Goal: Task Accomplishment & Management: Manage account settings

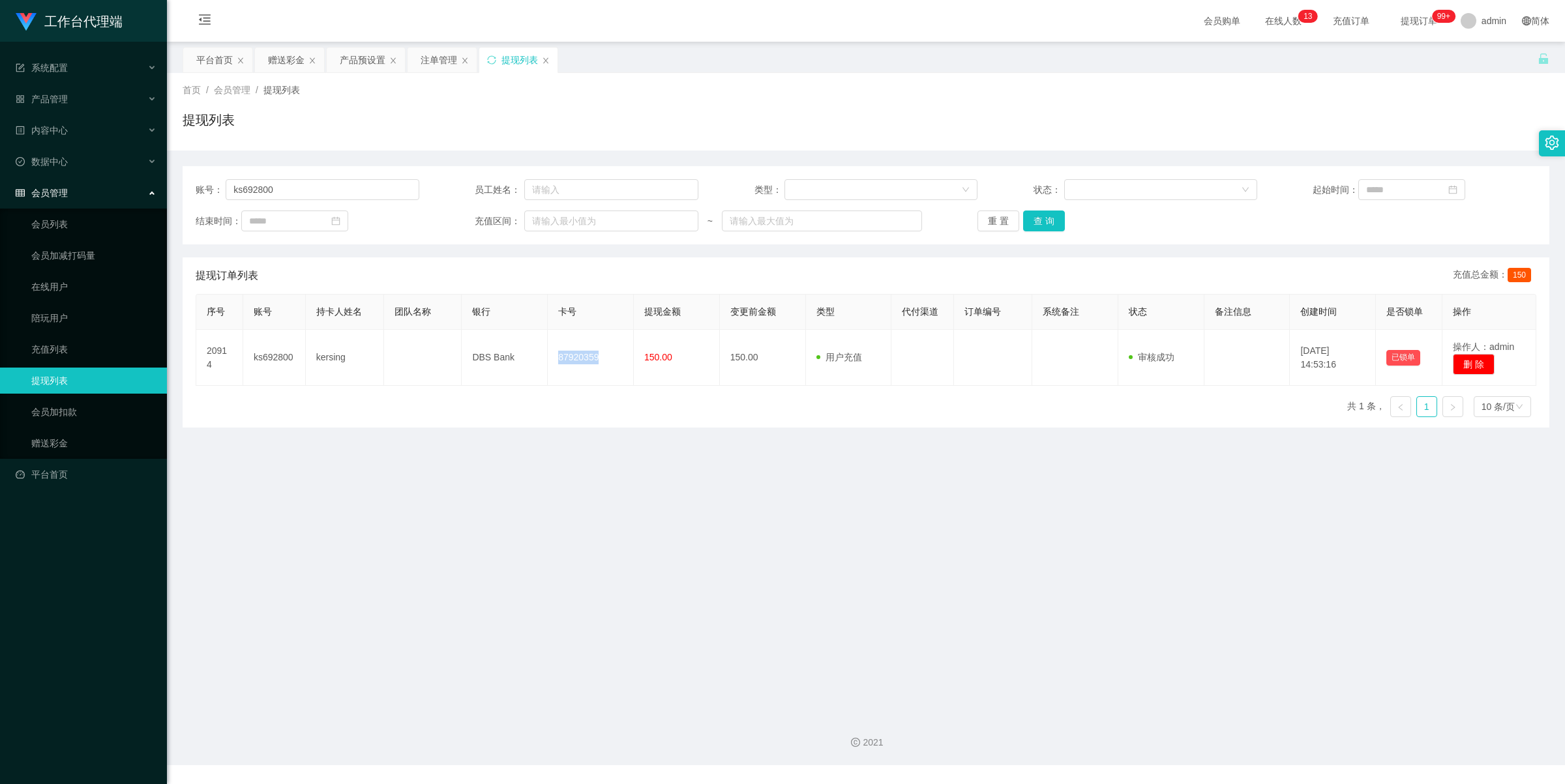
click at [431, 59] on div "注单管理" at bounding box center [438, 60] width 37 height 25
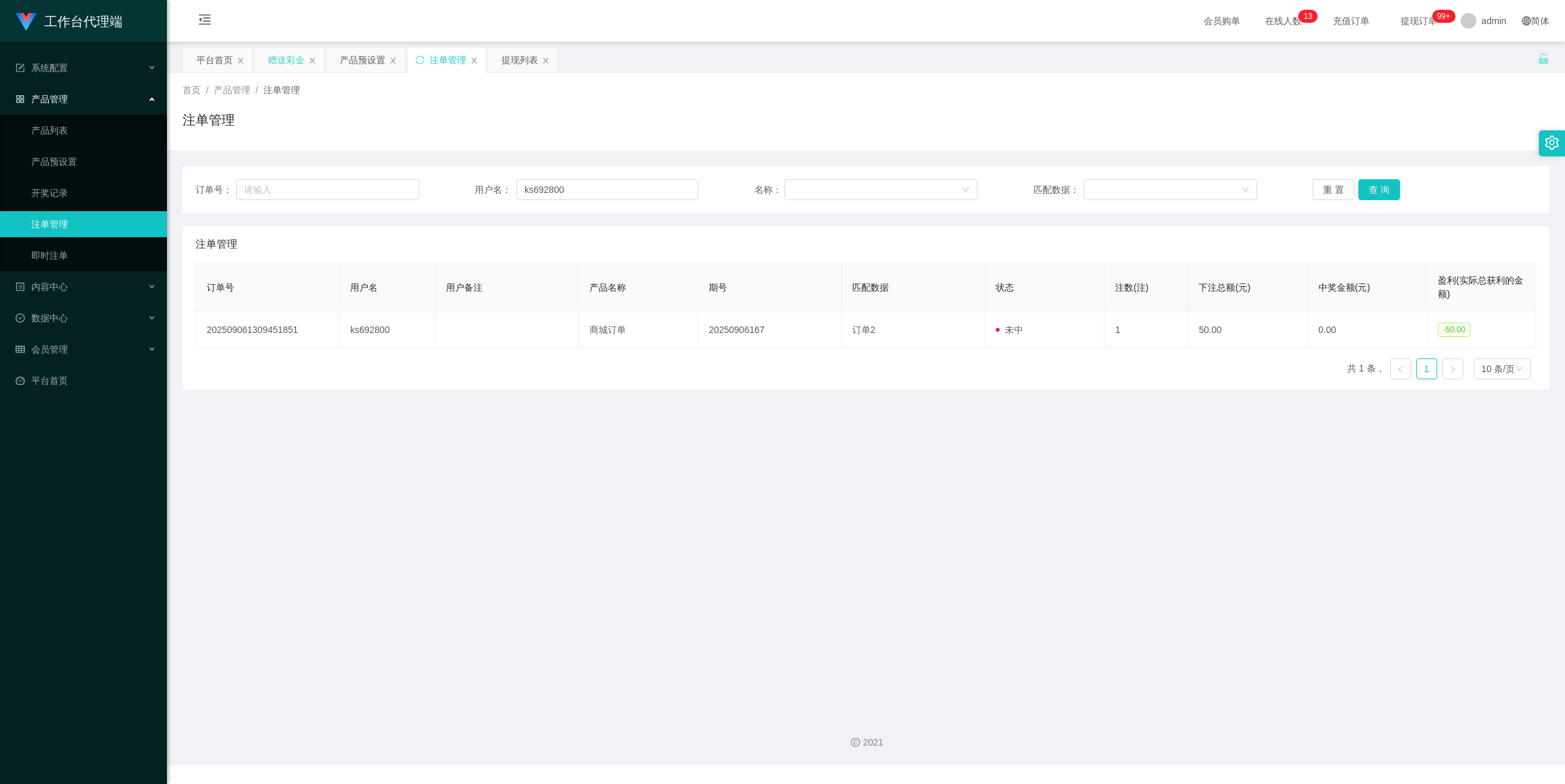
click at [287, 56] on div "赠送彩金" at bounding box center [286, 60] width 37 height 25
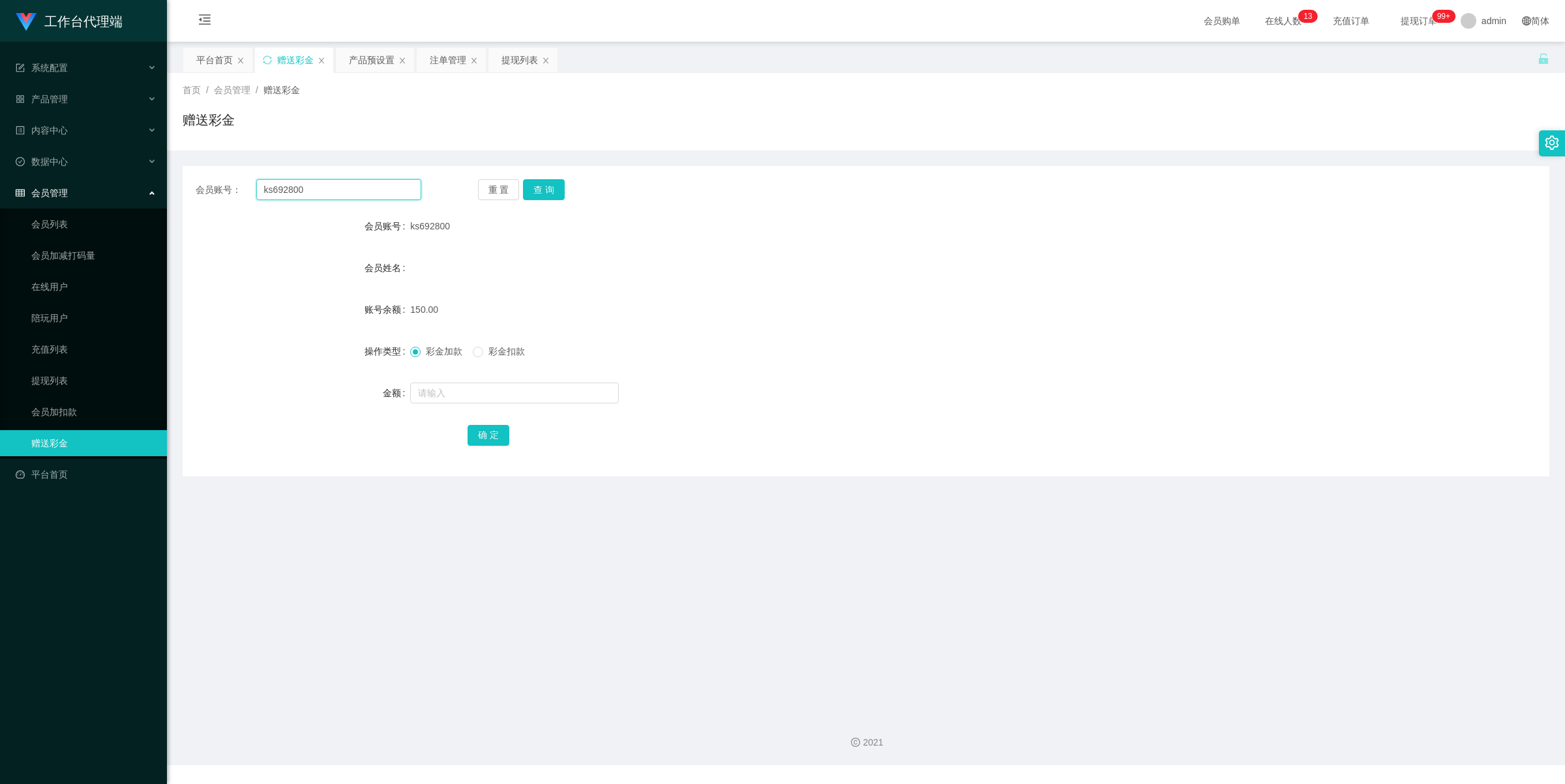
click at [336, 188] on input "ks692800" at bounding box center [339, 189] width 165 height 21
paste input "Kzqian"
type input "Kzqian"
click at [551, 197] on button "查 询" at bounding box center [544, 189] width 42 height 21
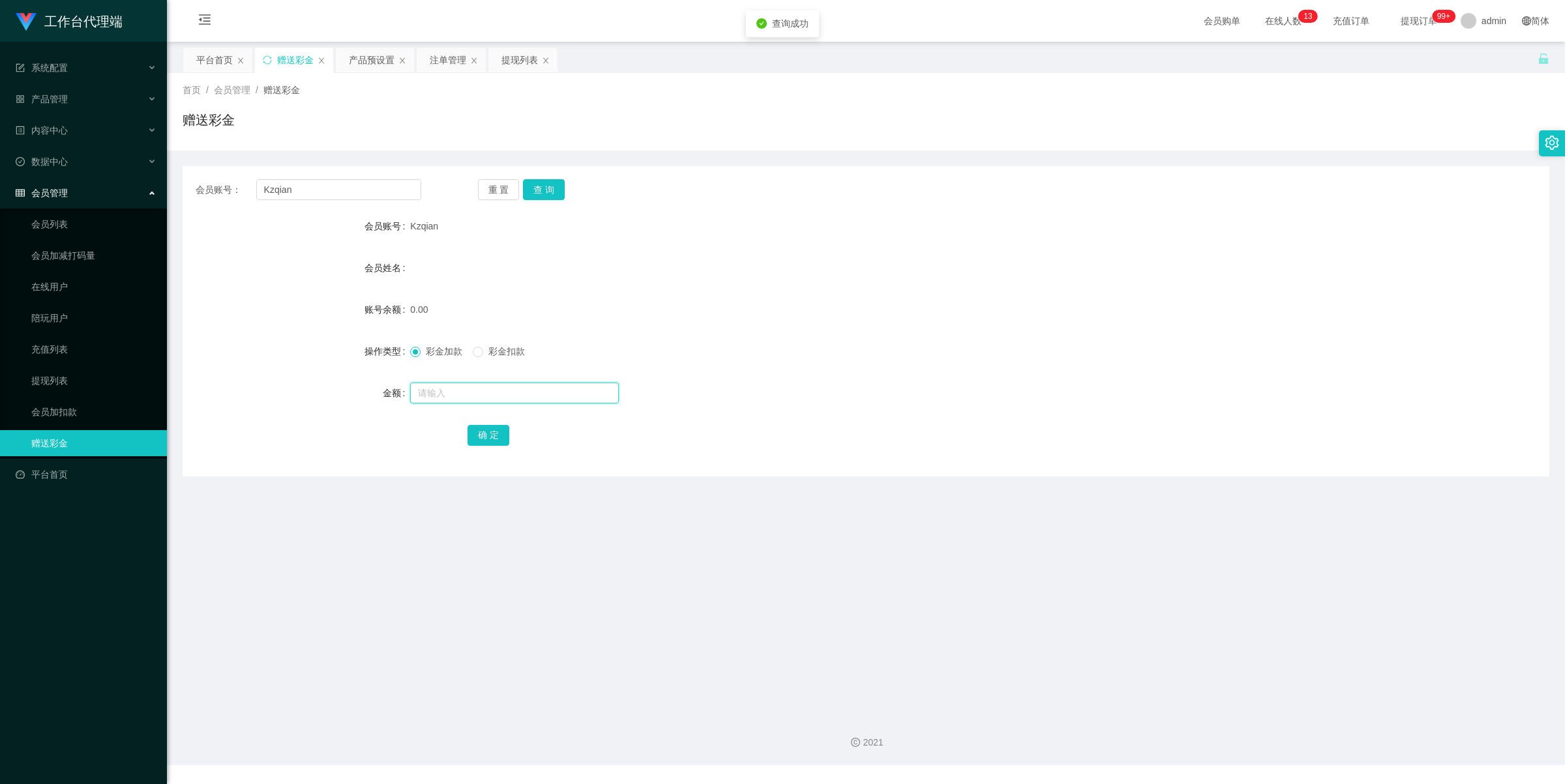
click at [452, 391] on input "text" at bounding box center [514, 393] width 209 height 21
type input "100"
click at [492, 432] on button "确 定" at bounding box center [489, 435] width 42 height 21
click at [383, 56] on div "产品预设置" at bounding box center [371, 60] width 46 height 25
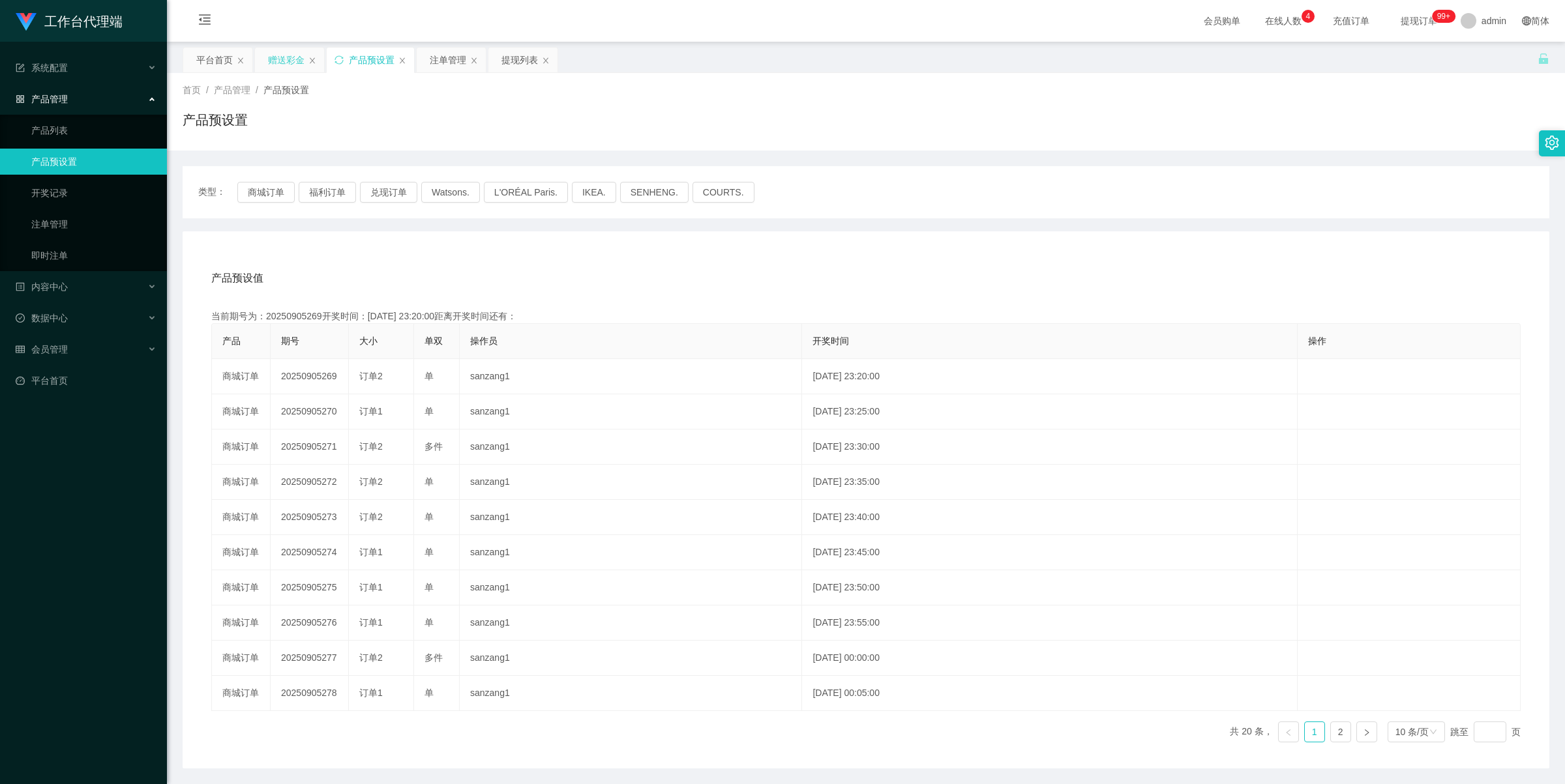
click at [287, 61] on div "赠送彩金" at bounding box center [286, 60] width 37 height 25
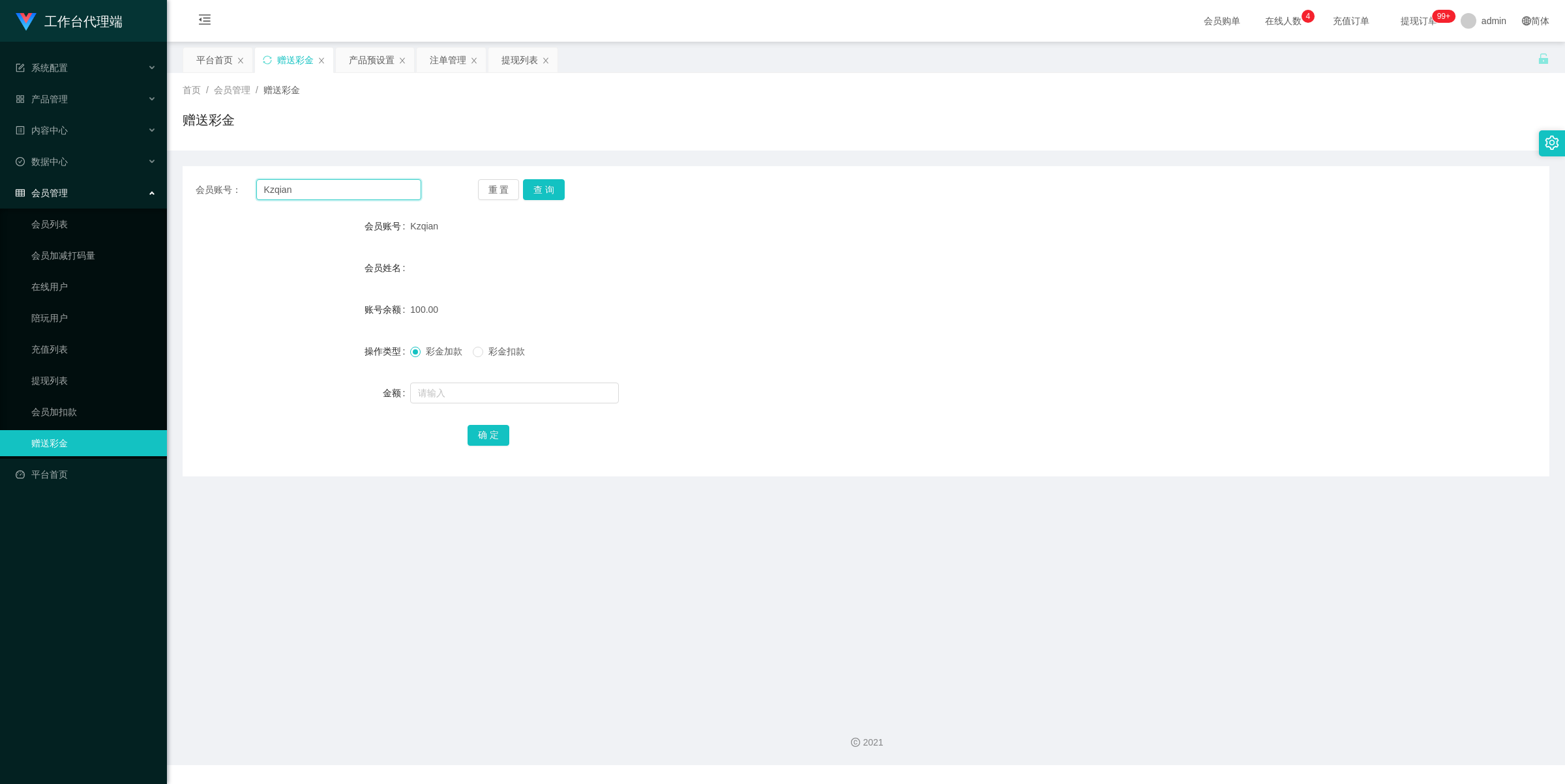
click at [305, 189] on input "Kzqian" at bounding box center [339, 189] width 165 height 21
click at [448, 60] on div "注单管理" at bounding box center [447, 60] width 37 height 25
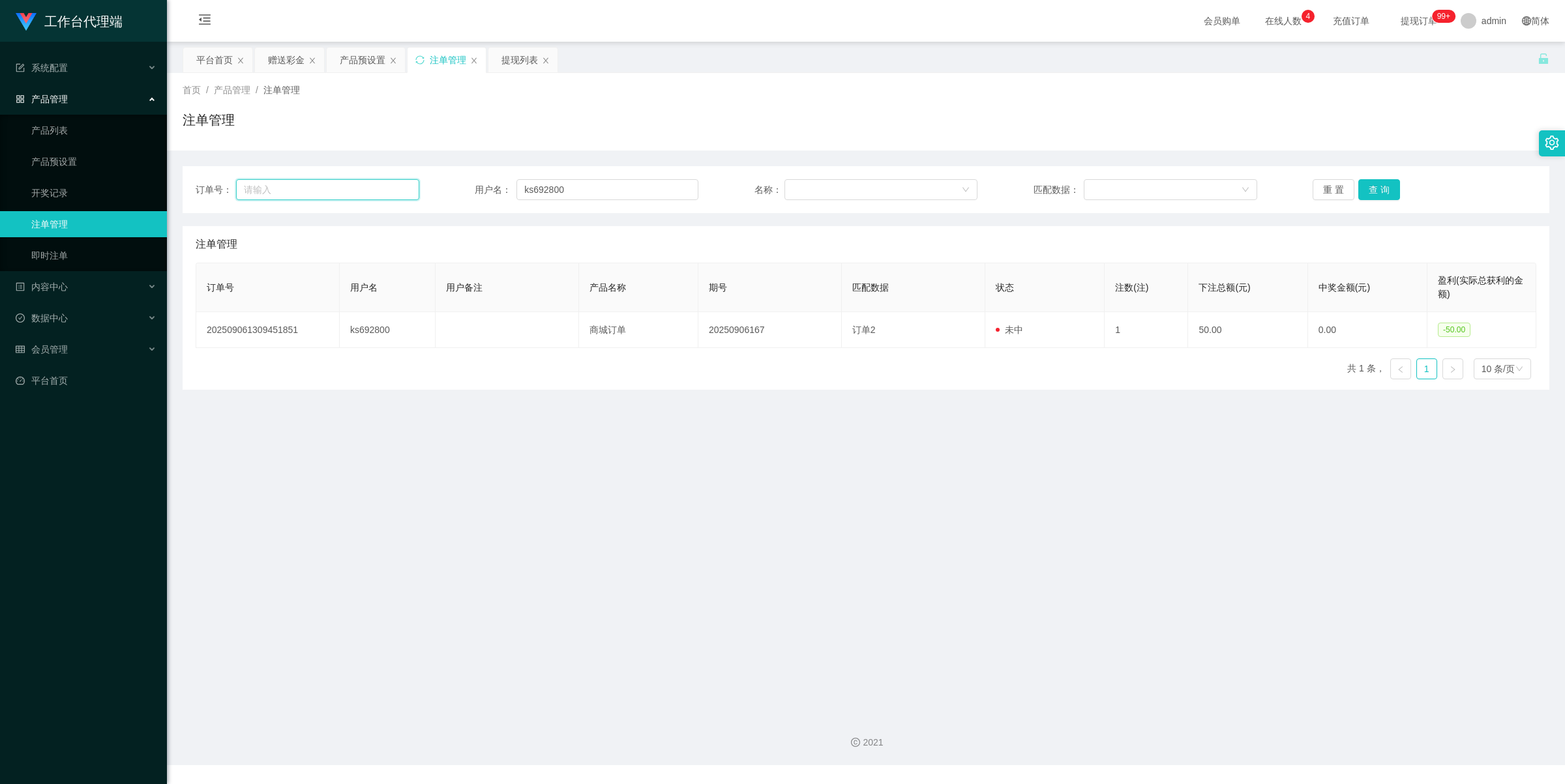
click at [324, 185] on input "text" at bounding box center [328, 189] width 183 height 21
paste input "Kzqian"
type input "K"
click at [600, 191] on input "ks692800" at bounding box center [607, 189] width 182 height 21
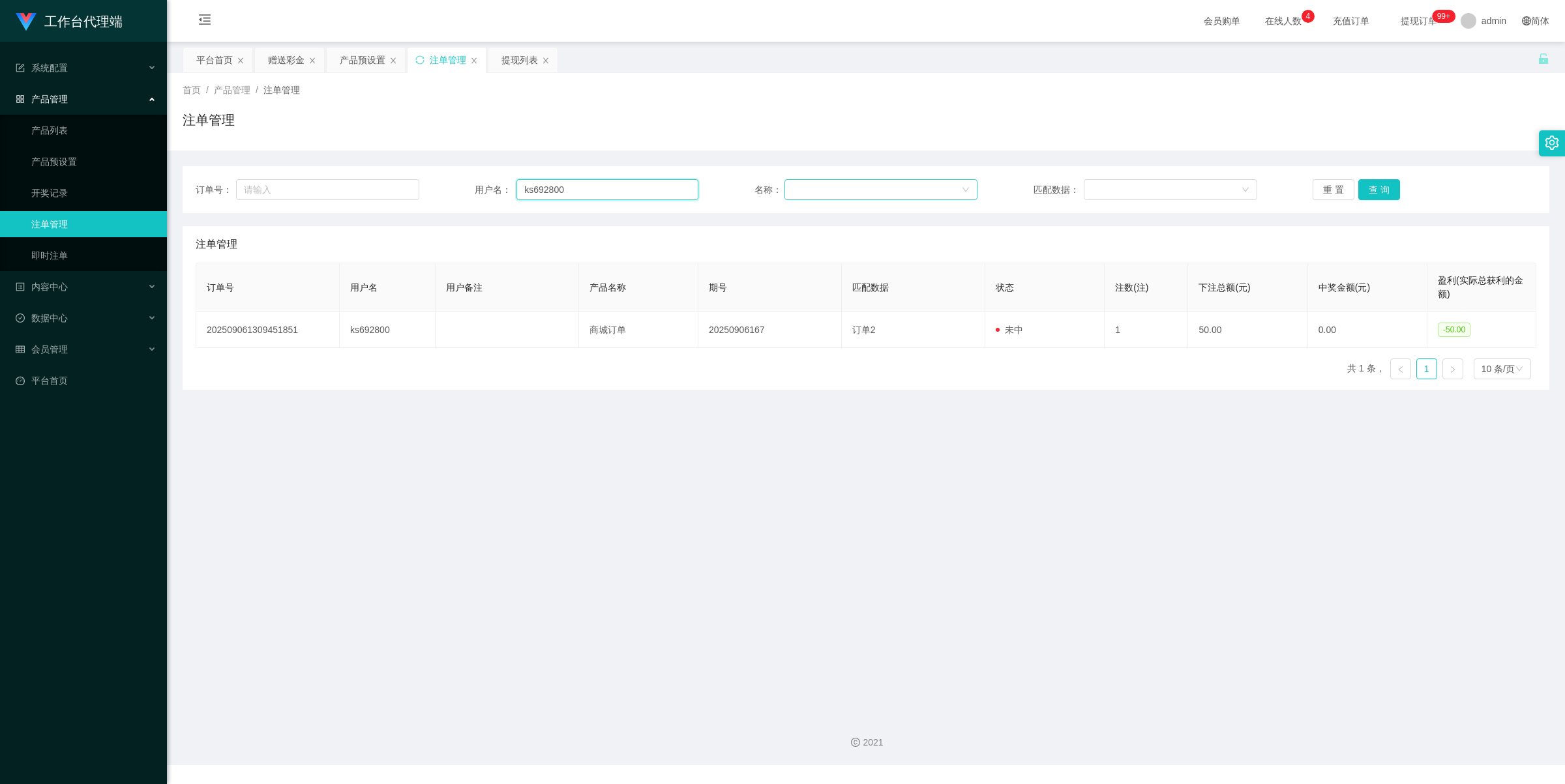
paste input "Kzqian"
type input "Kzqian"
click at [1377, 186] on button "查 询" at bounding box center [1379, 189] width 42 height 21
click at [568, 190] on input "Kzqian" at bounding box center [607, 189] width 182 height 21
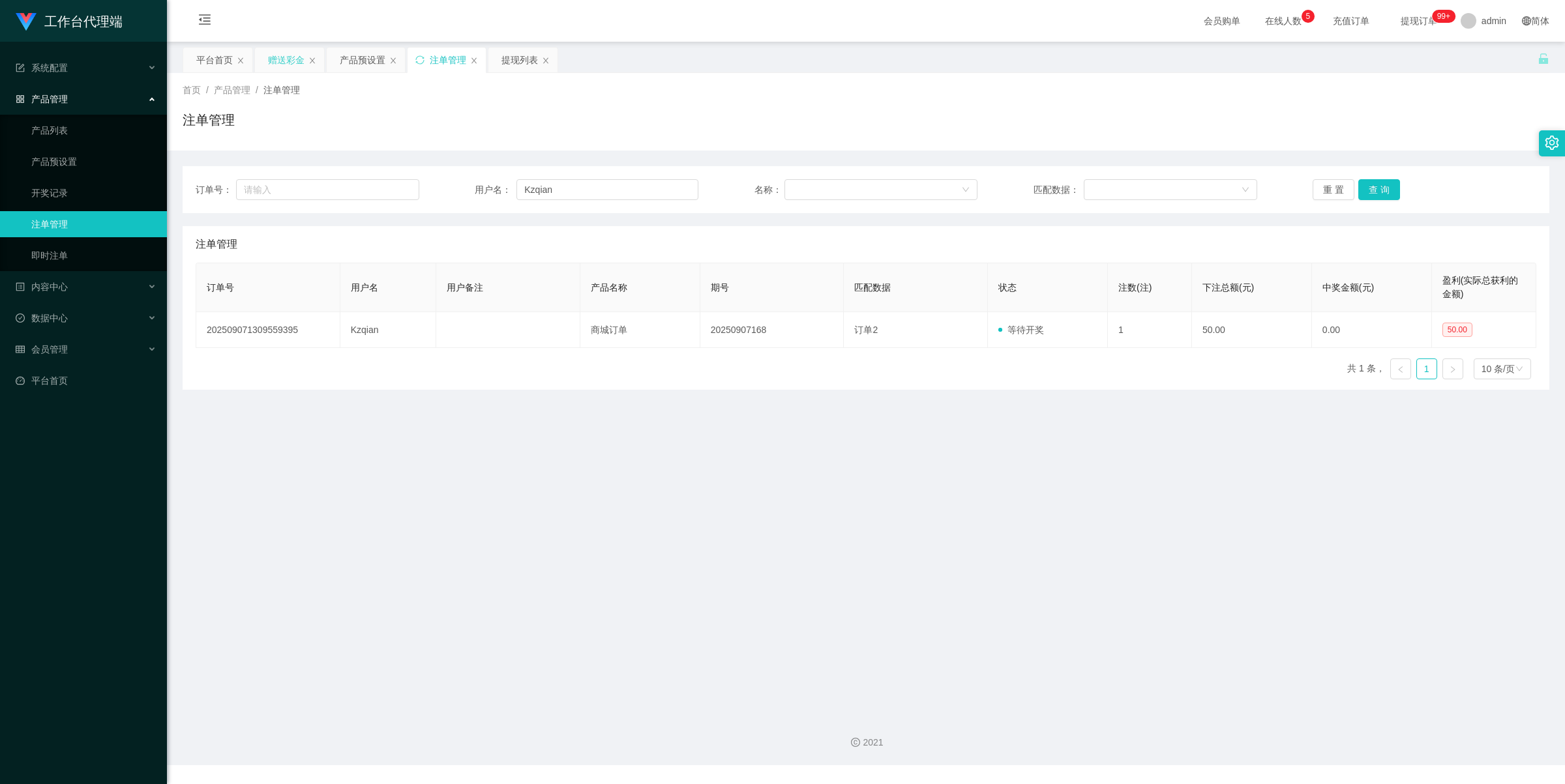
click at [294, 65] on div "赠送彩金" at bounding box center [286, 60] width 37 height 25
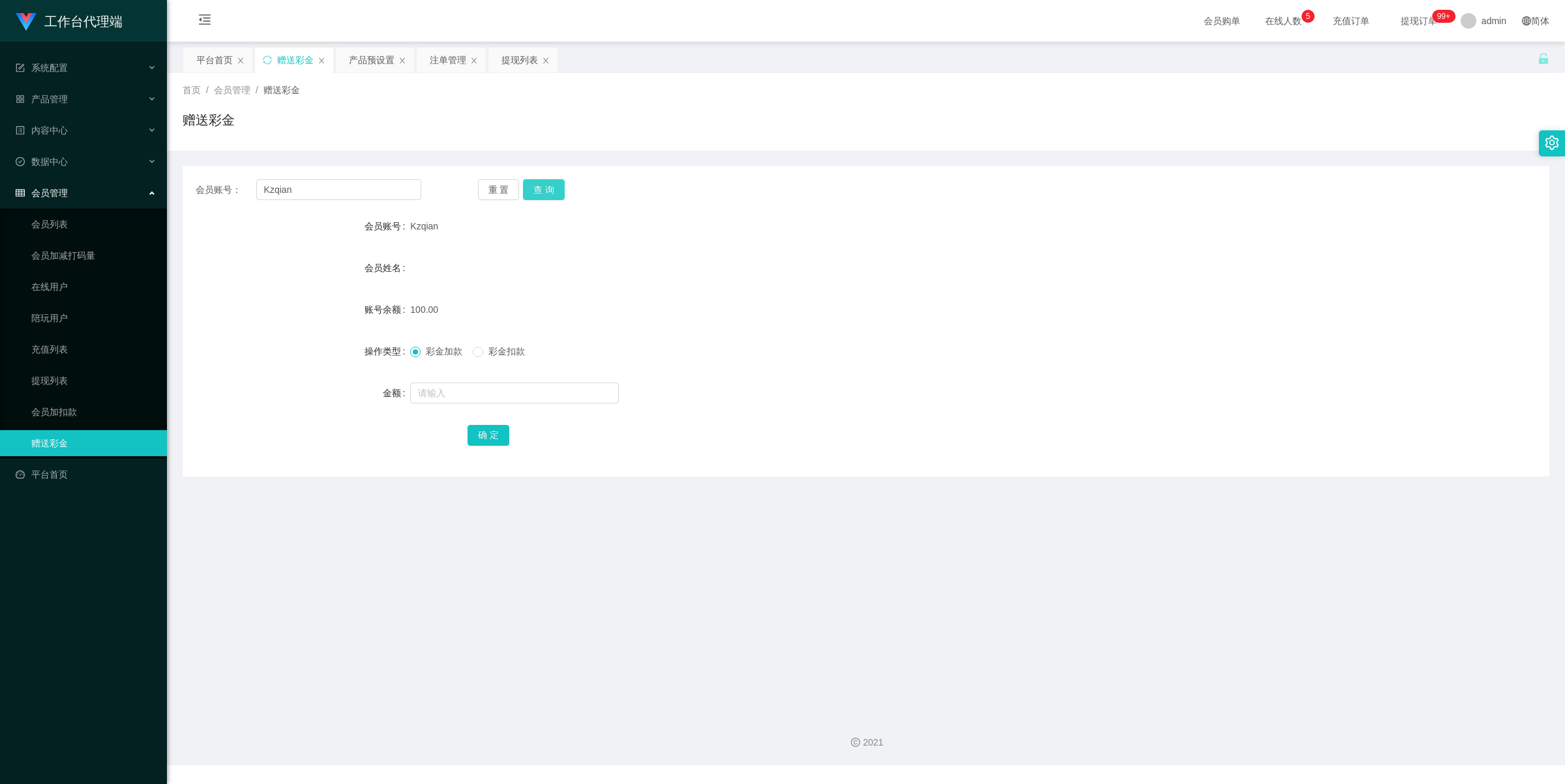
click at [530, 185] on button "查 询" at bounding box center [544, 189] width 42 height 21
click at [529, 185] on button "查 询" at bounding box center [544, 189] width 42 height 21
click at [558, 176] on div "会员账号： Kzqian 重 置 查 询 会员账号 Kzqian 会员姓名 [PERSON_NAME] 账号余额 110.00 操作类型 彩金加款 彩金扣款 …" at bounding box center [866, 321] width 1367 height 310
click at [551, 187] on button "查 询" at bounding box center [544, 189] width 42 height 21
click at [438, 393] on input "text" at bounding box center [514, 393] width 209 height 21
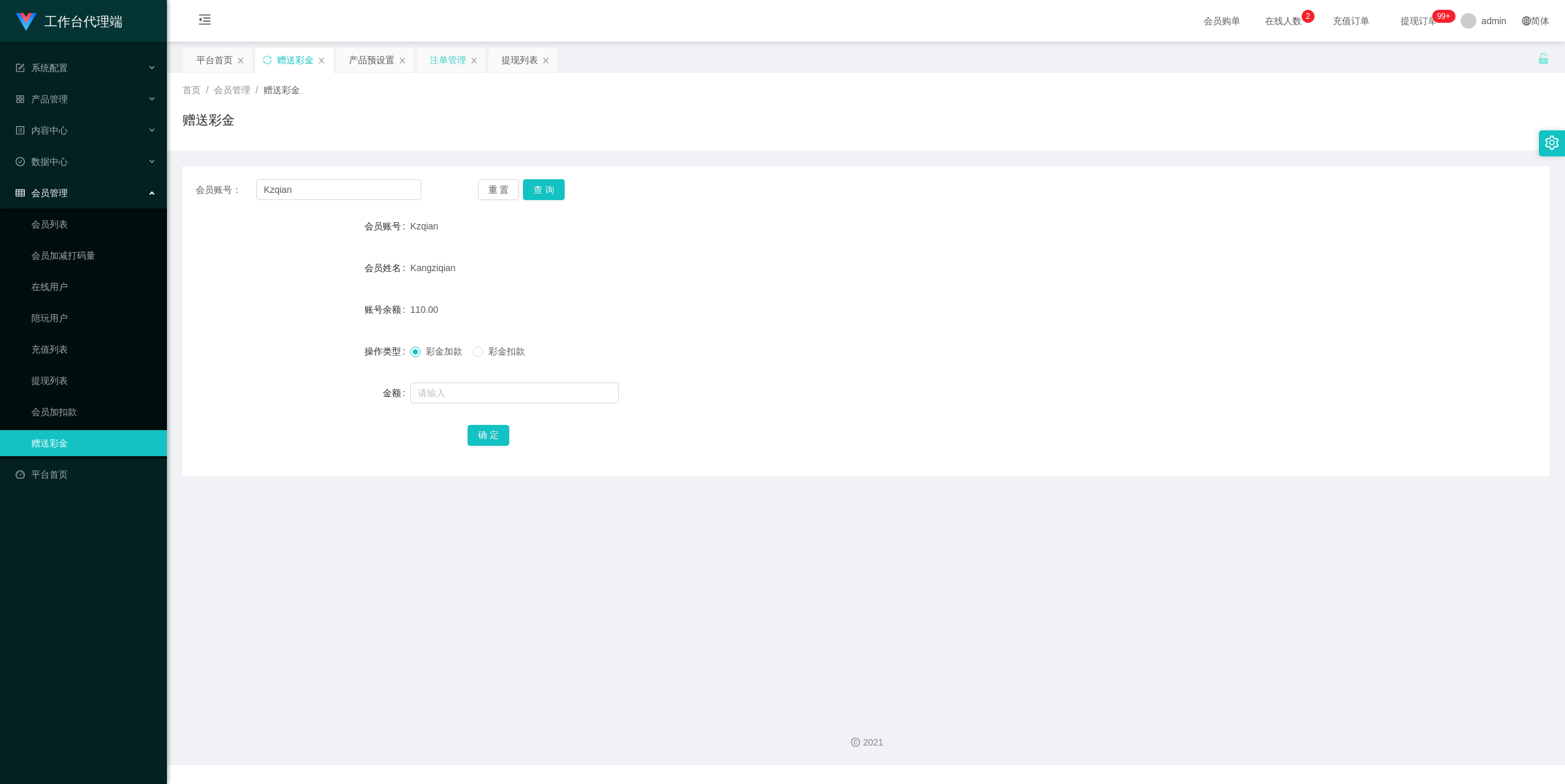
click at [443, 61] on div "注单管理" at bounding box center [447, 60] width 37 height 25
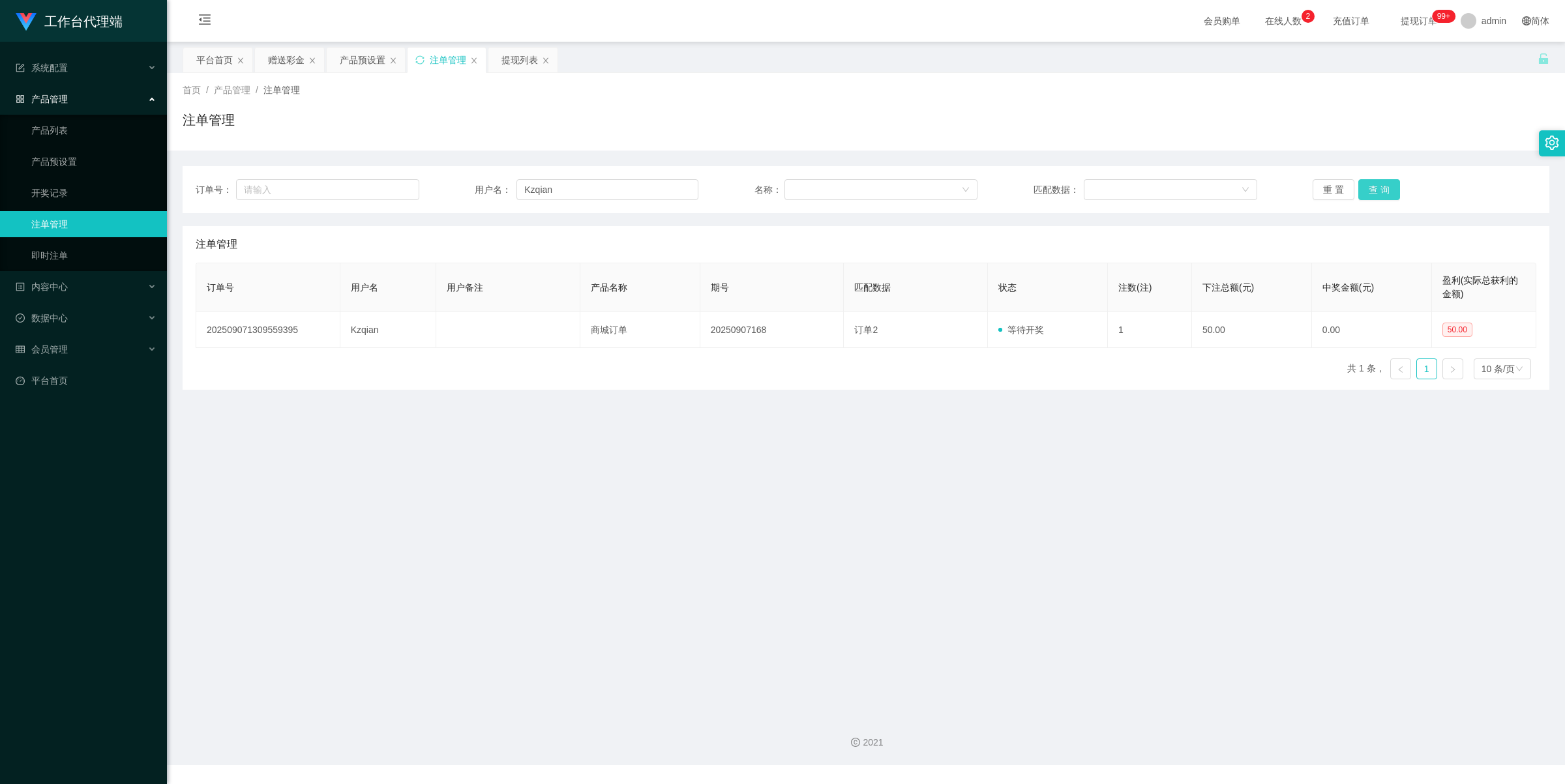
click at [1376, 189] on button "查 询" at bounding box center [1379, 189] width 42 height 21
click at [270, 59] on div "赠送彩金" at bounding box center [286, 60] width 37 height 25
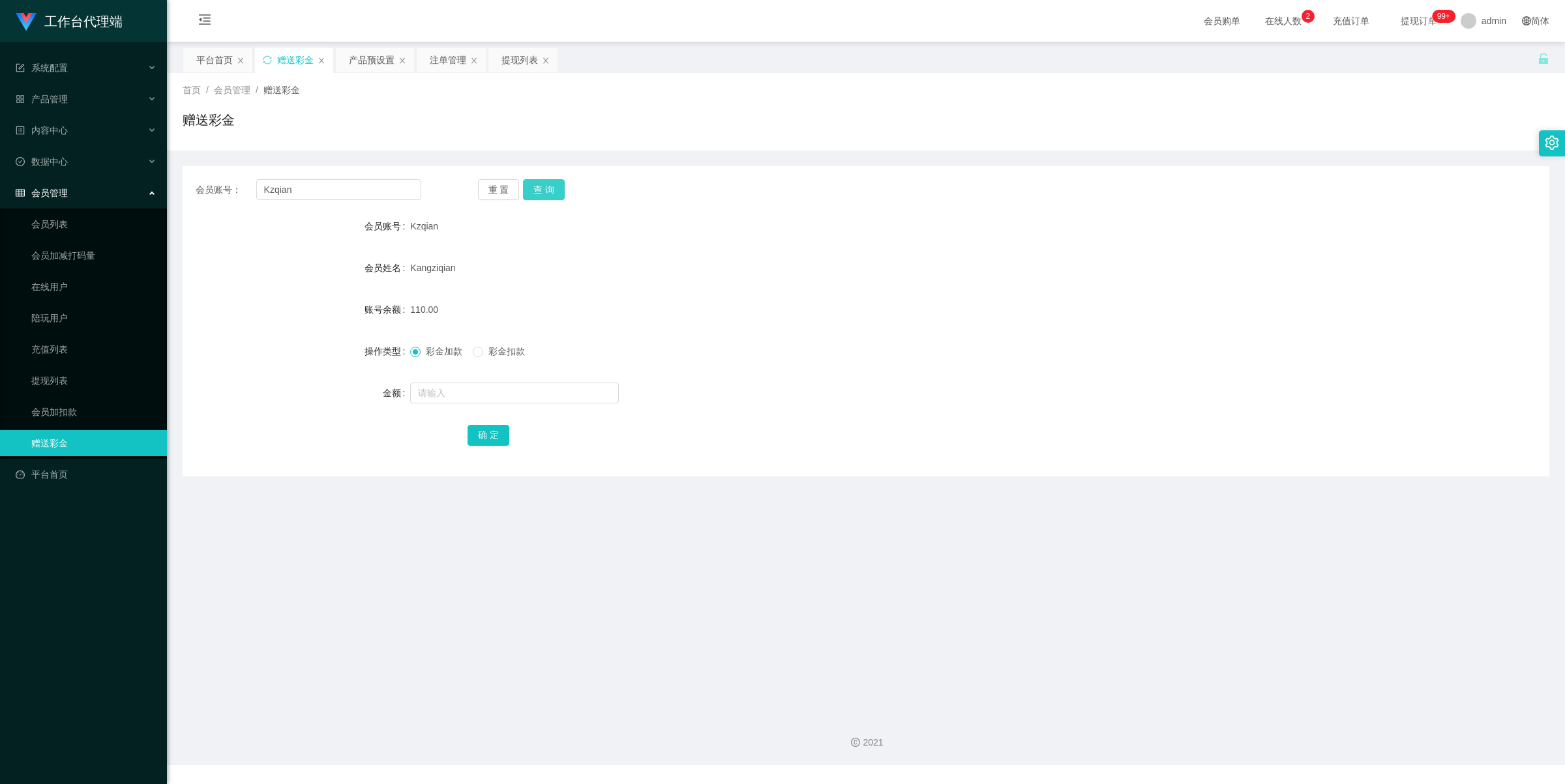
click at [558, 186] on button "查 询" at bounding box center [544, 189] width 42 height 21
click at [450, 389] on input "text" at bounding box center [514, 393] width 209 height 21
type input "40"
click at [496, 433] on button "确 定" at bounding box center [489, 435] width 42 height 21
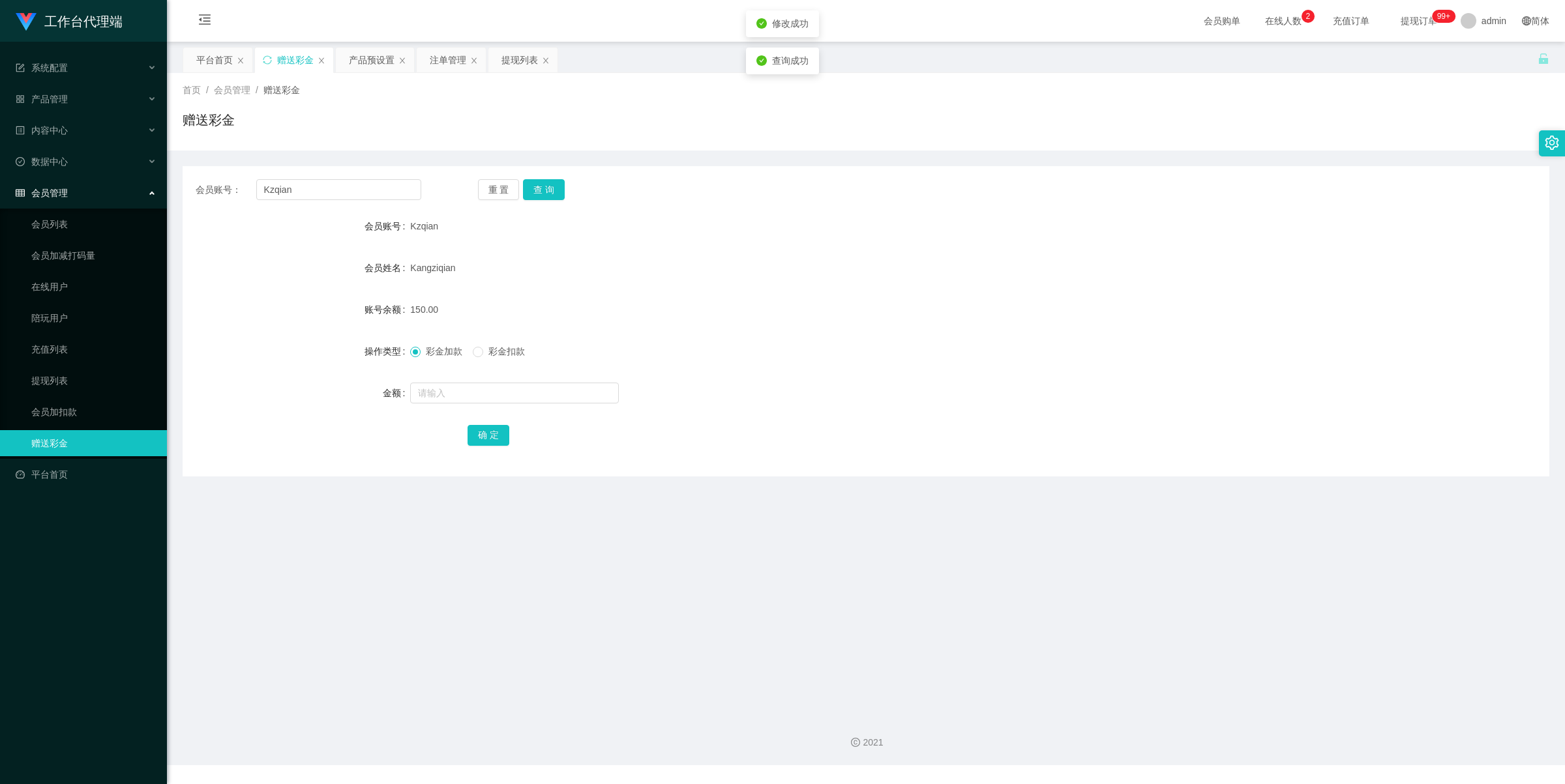
click at [676, 286] on form "会员账号 Kzqian 会员姓名 [PERSON_NAME] 账号余额 150.00 操作类型 彩金加款 彩金扣款 金额 确 定" at bounding box center [866, 331] width 1367 height 234
click at [551, 186] on button "查 询" at bounding box center [544, 189] width 42 height 21
click at [350, 181] on input "Kzqian" at bounding box center [339, 189] width 165 height 21
drag, startPoint x: 350, startPoint y: 181, endPoint x: 359, endPoint y: 179, distance: 9.2
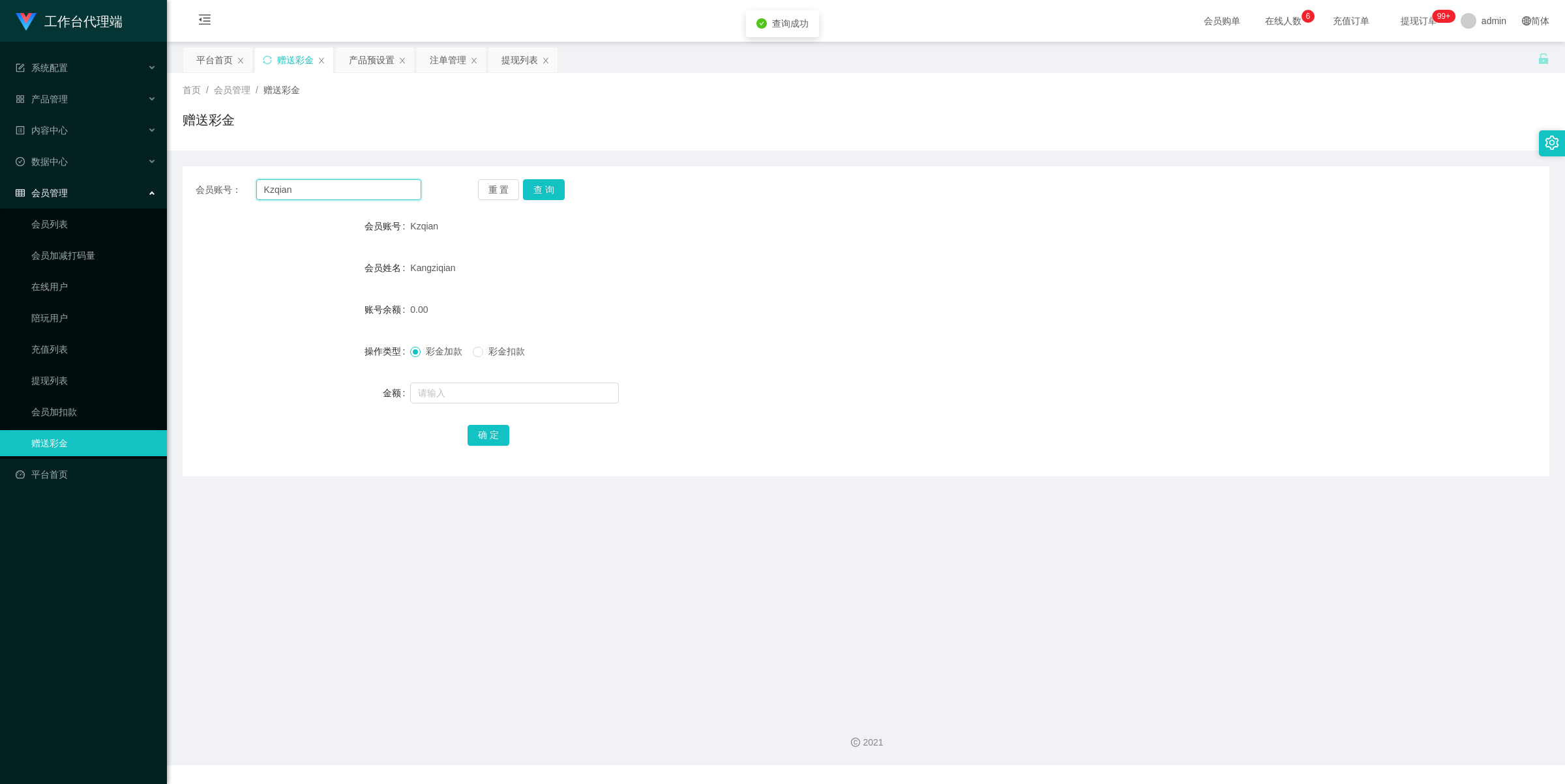
click at [350, 181] on input "Kzqian" at bounding box center [339, 189] width 165 height 21
click at [523, 62] on div "提现列表" at bounding box center [520, 60] width 37 height 25
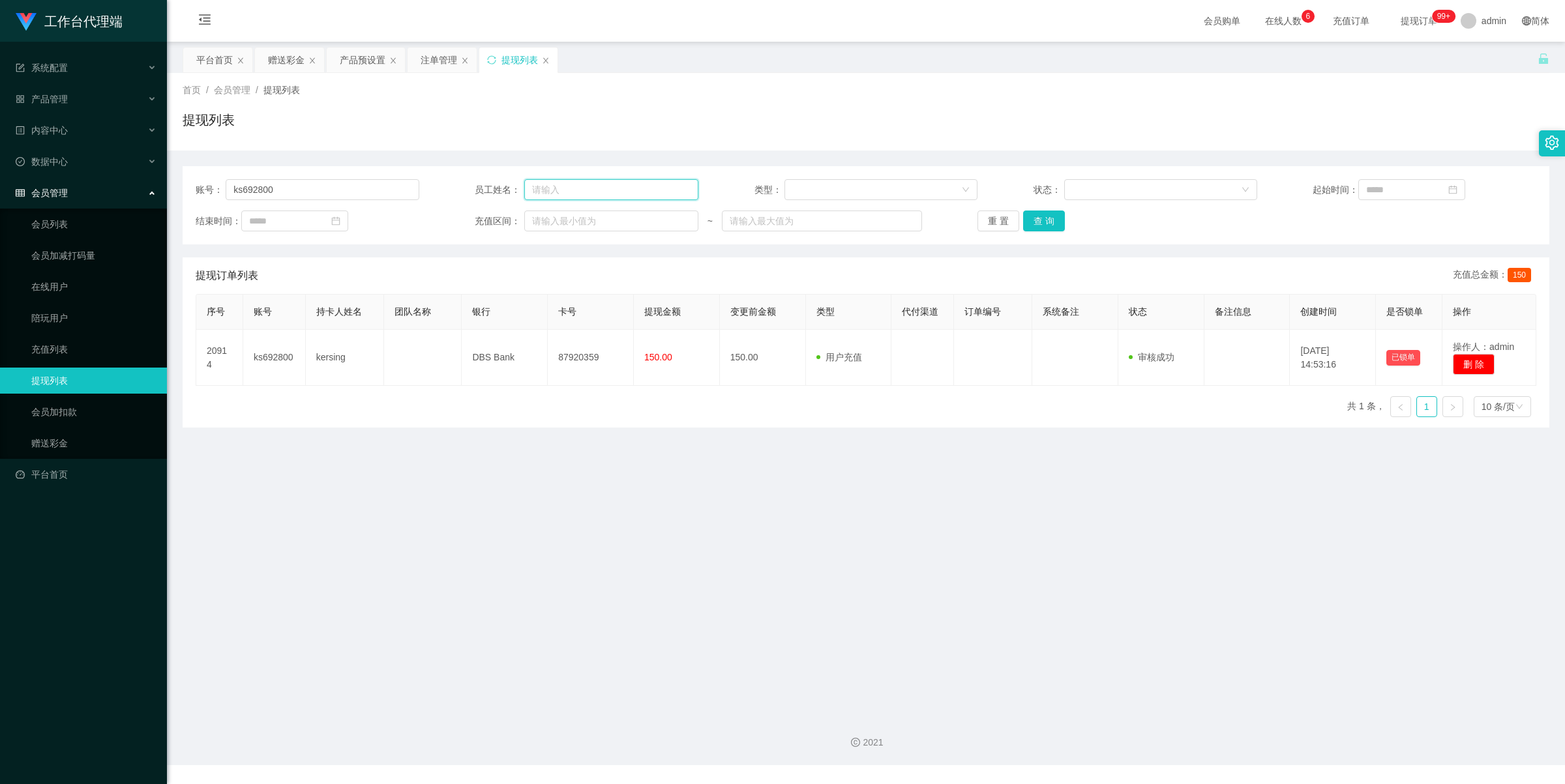
click at [578, 186] on input "text" at bounding box center [611, 189] width 174 height 21
paste input "Kzqian"
type input "K"
click at [379, 186] on input "ks692800" at bounding box center [322, 189] width 193 height 21
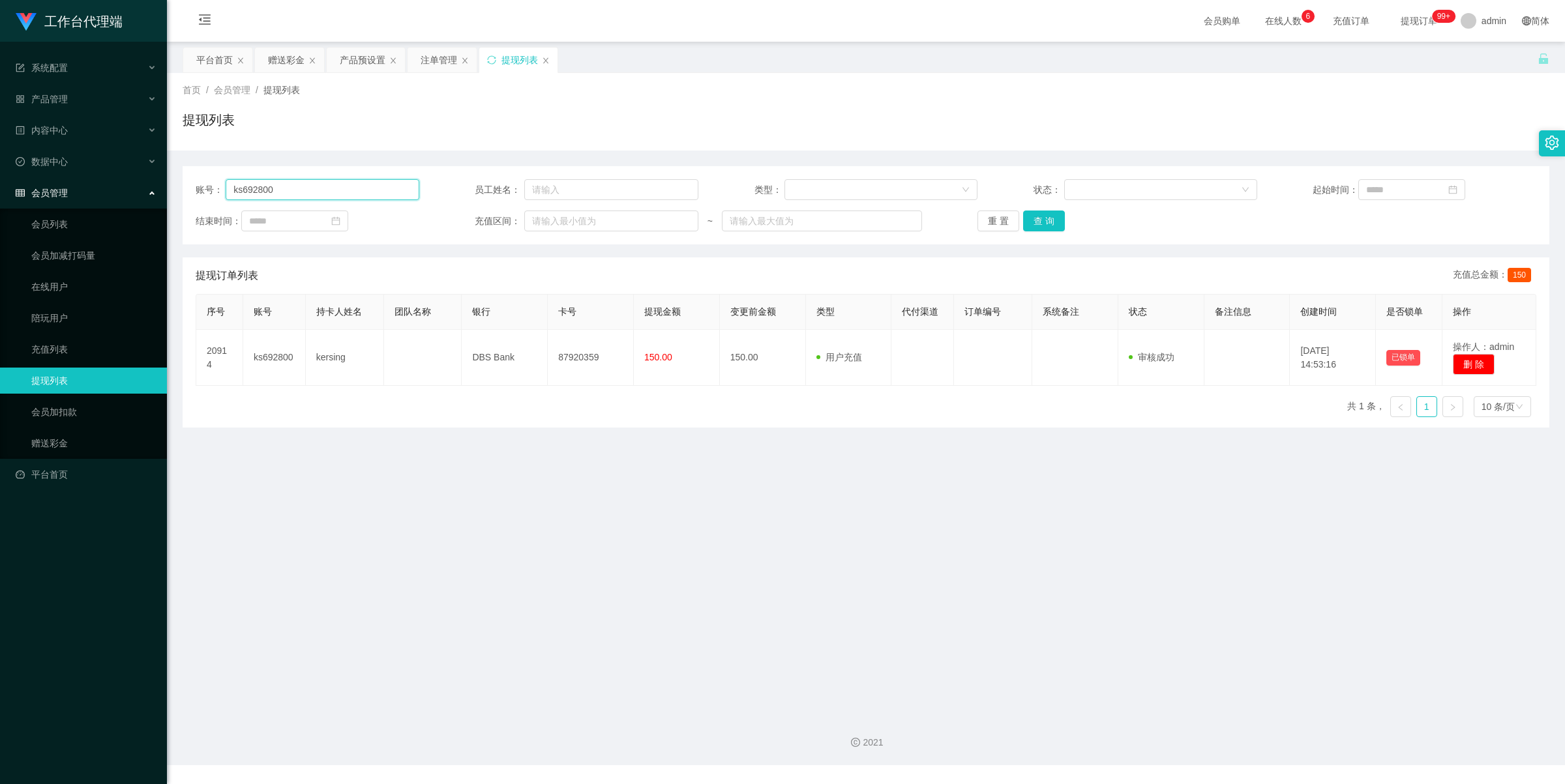
paste input "Kzqian"
type input "Kzqian"
click at [1024, 219] on button "查 询" at bounding box center [1044, 220] width 42 height 21
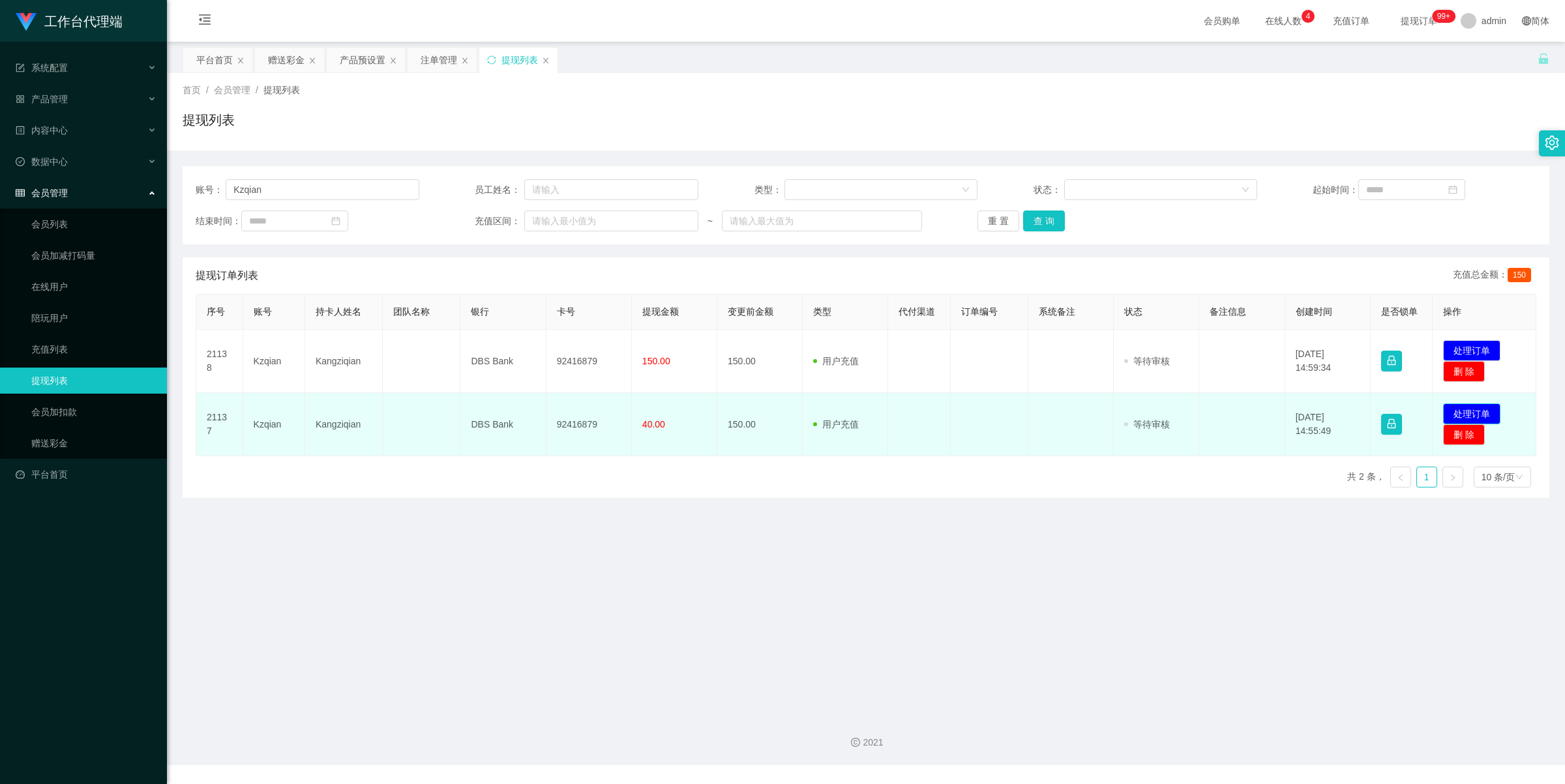
click at [1462, 414] on button "处理订单" at bounding box center [1472, 414] width 57 height 21
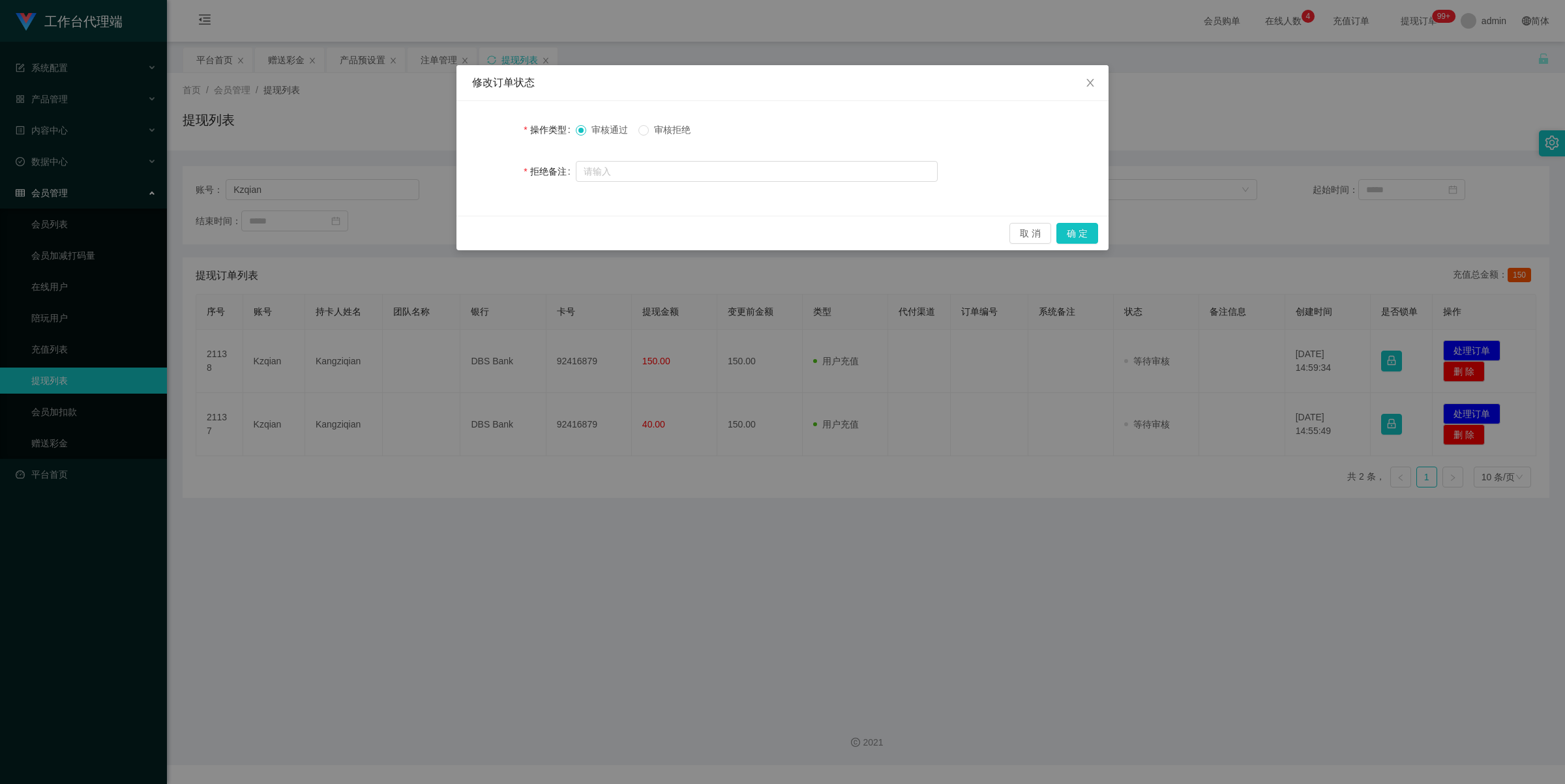
click at [670, 128] on span "审核拒绝" at bounding box center [672, 129] width 47 height 10
click at [1031, 235] on button "取 消" at bounding box center [1030, 233] width 42 height 21
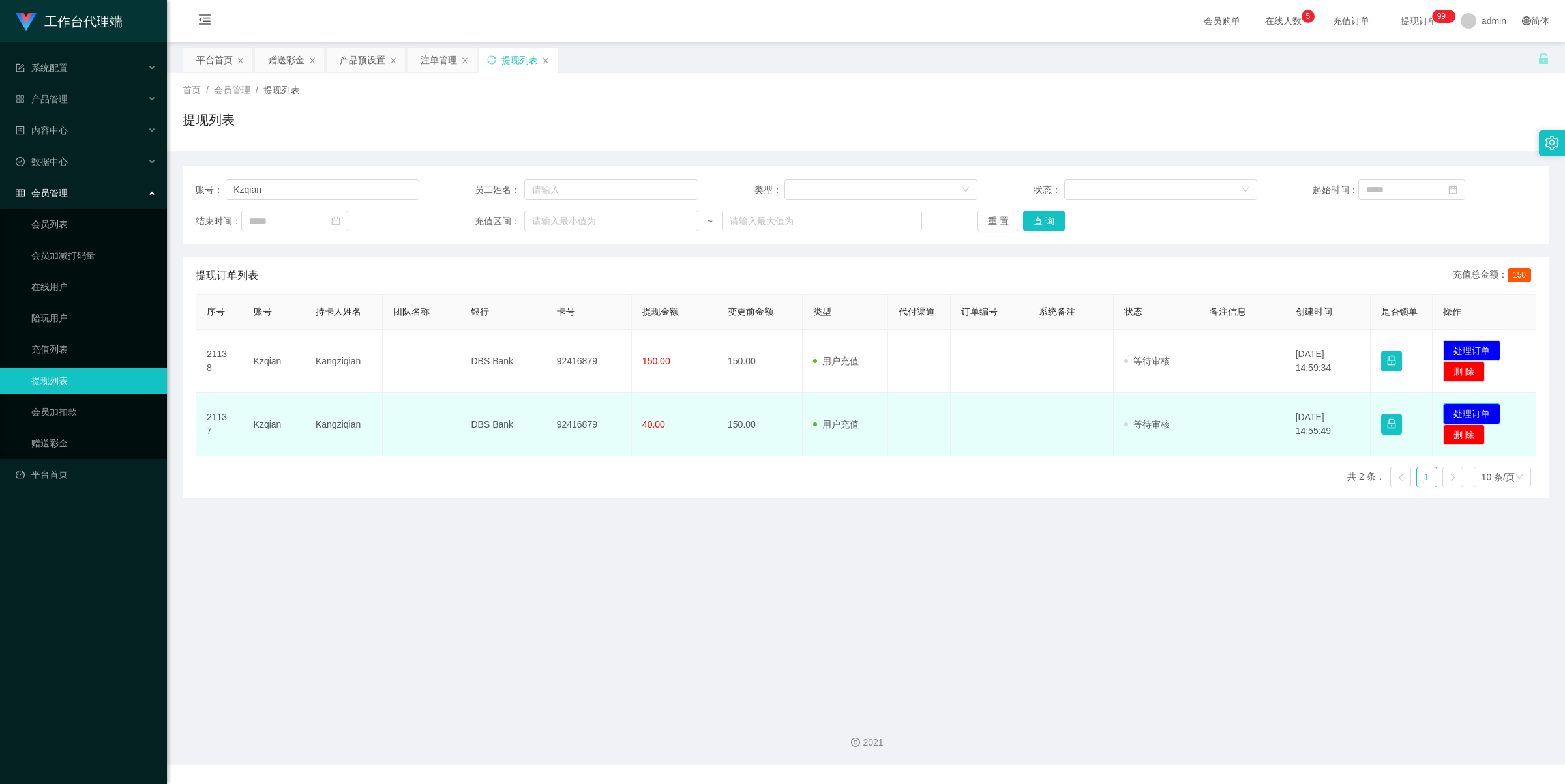
click at [1462, 412] on button "处理订单" at bounding box center [1472, 414] width 57 height 21
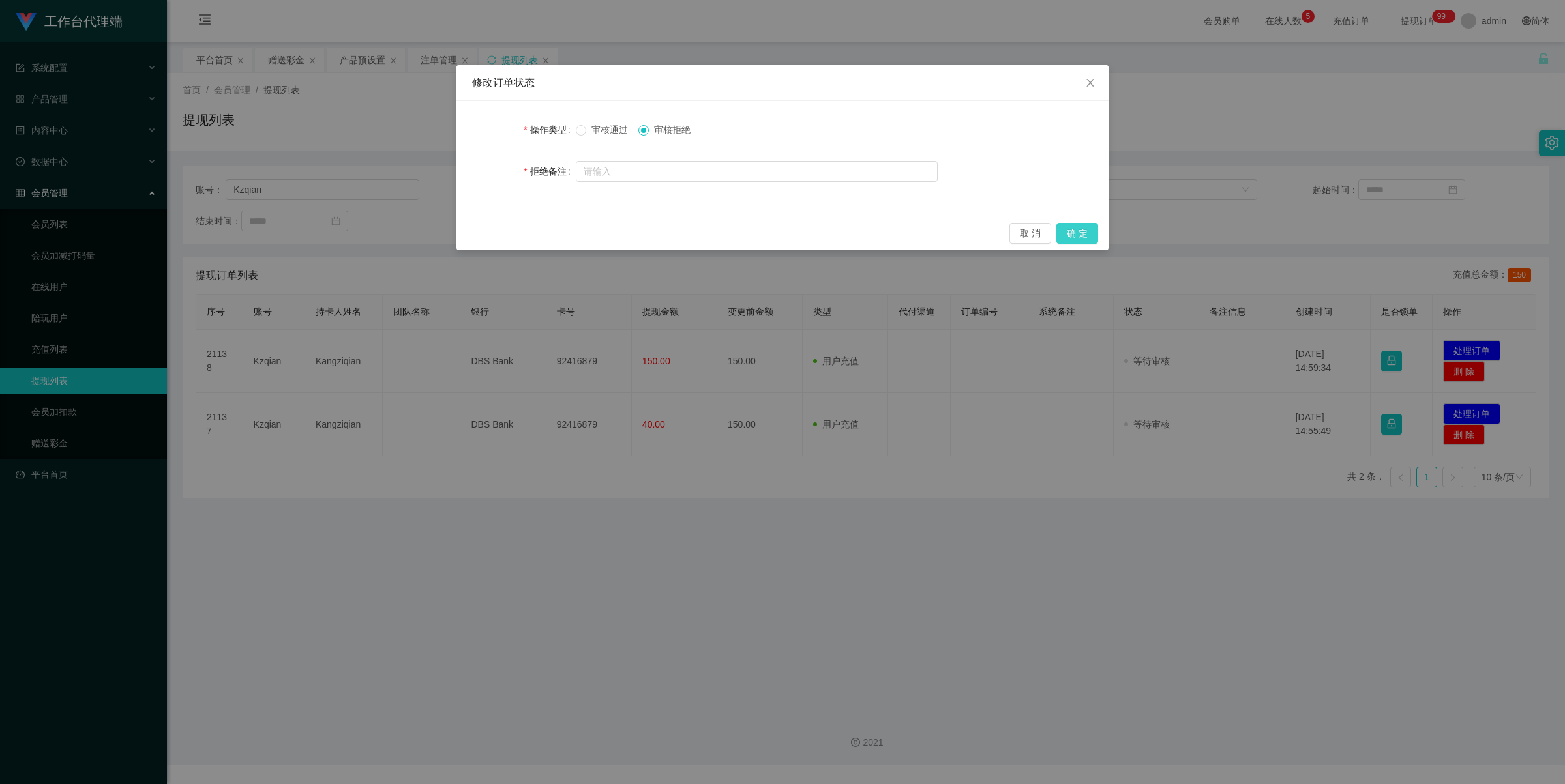
click at [1083, 237] on button "确 定" at bounding box center [1077, 233] width 42 height 21
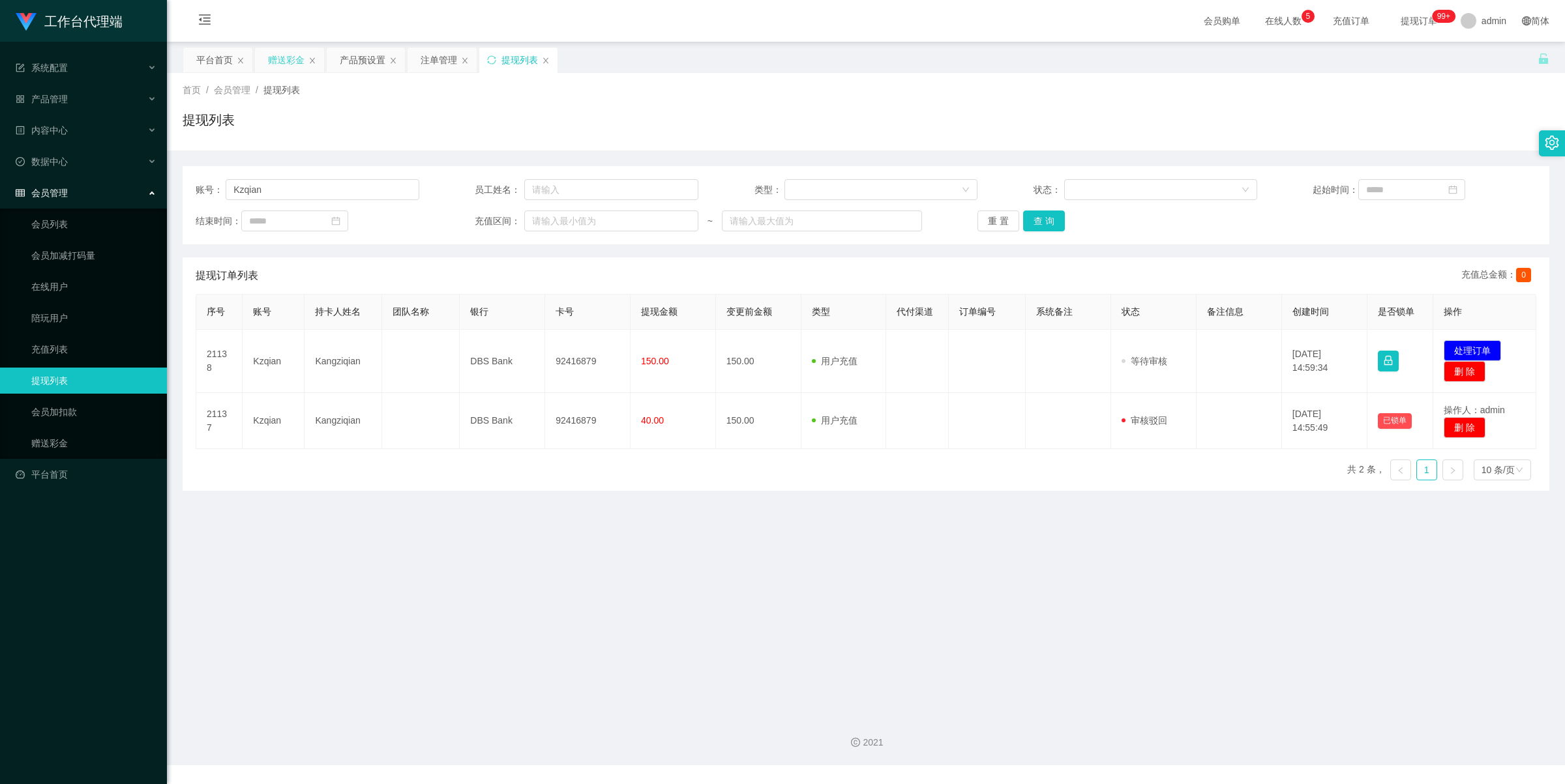
click at [287, 54] on div "赠送彩金" at bounding box center [286, 60] width 37 height 25
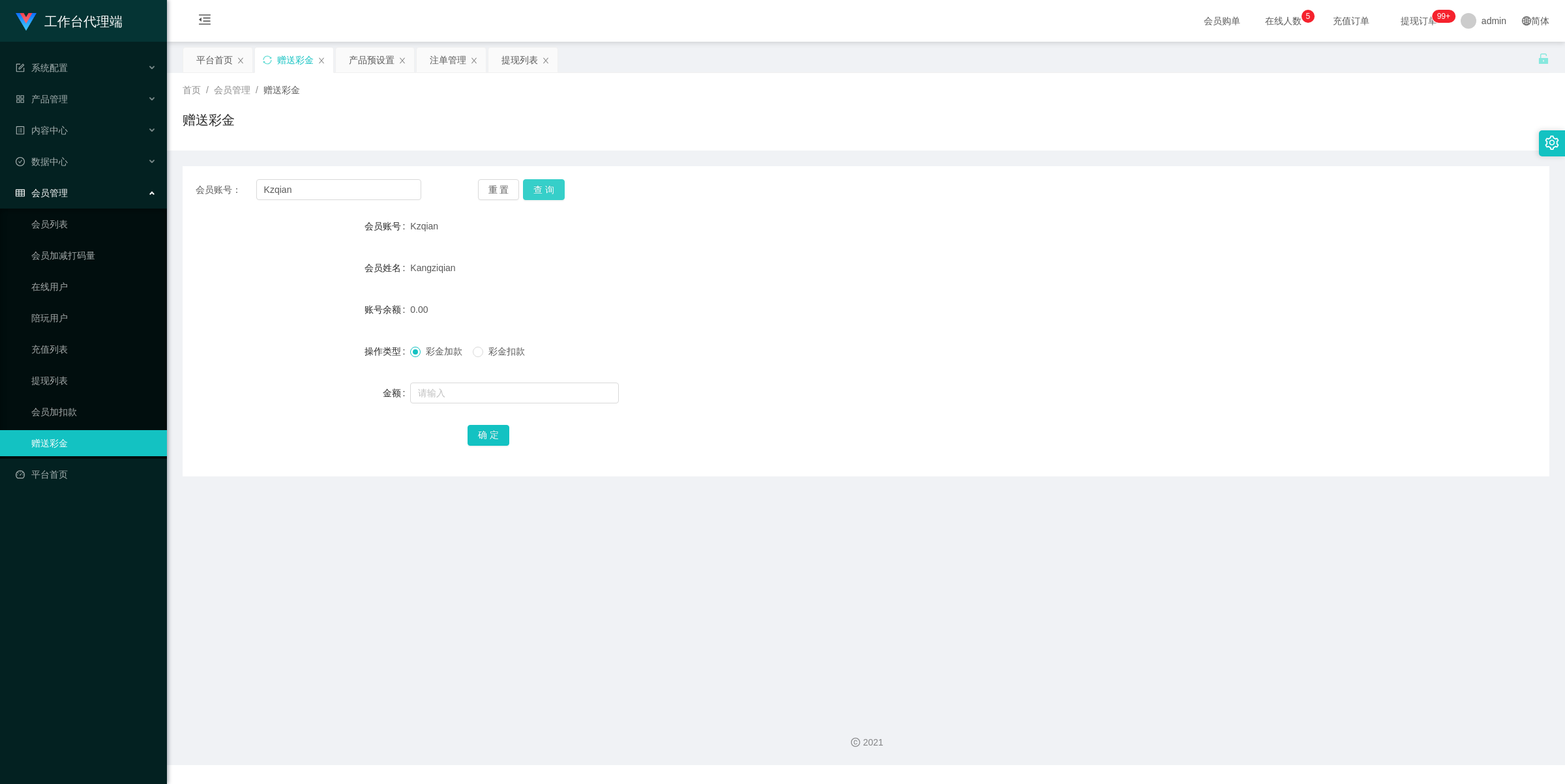
click at [540, 187] on button "查 询" at bounding box center [544, 189] width 42 height 21
drag, startPoint x: 501, startPoint y: 345, endPoint x: 499, endPoint y: 354, distance: 9.2
click at [500, 346] on span "彩金扣款" at bounding box center [506, 351] width 47 height 10
click at [493, 397] on input "text" at bounding box center [514, 393] width 209 height 21
type input "40"
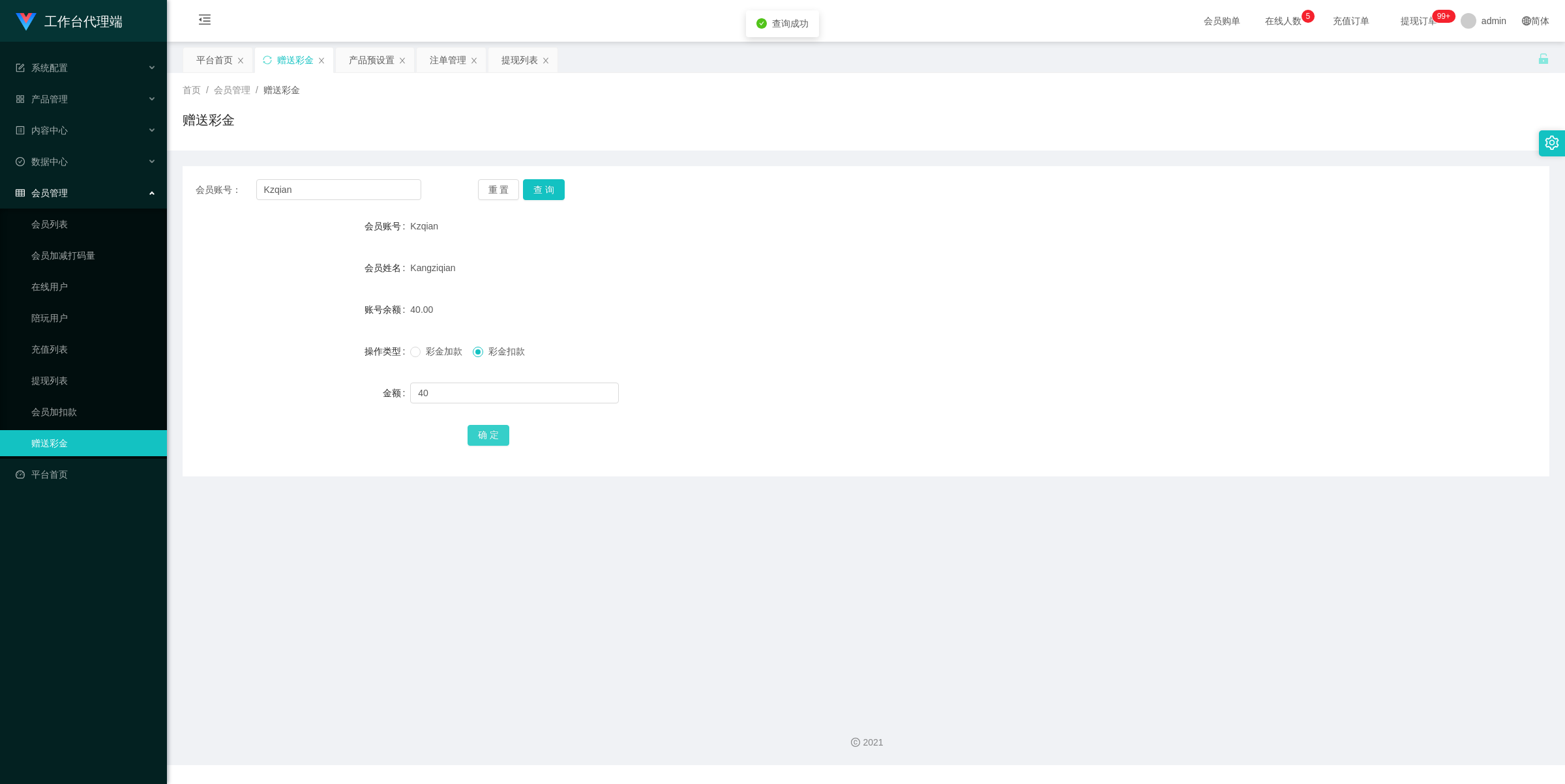
click at [491, 434] on button "确 定" at bounding box center [489, 435] width 42 height 21
click at [497, 57] on div "提现列表" at bounding box center [523, 60] width 69 height 25
click at [513, 59] on div "提现列表" at bounding box center [520, 60] width 37 height 25
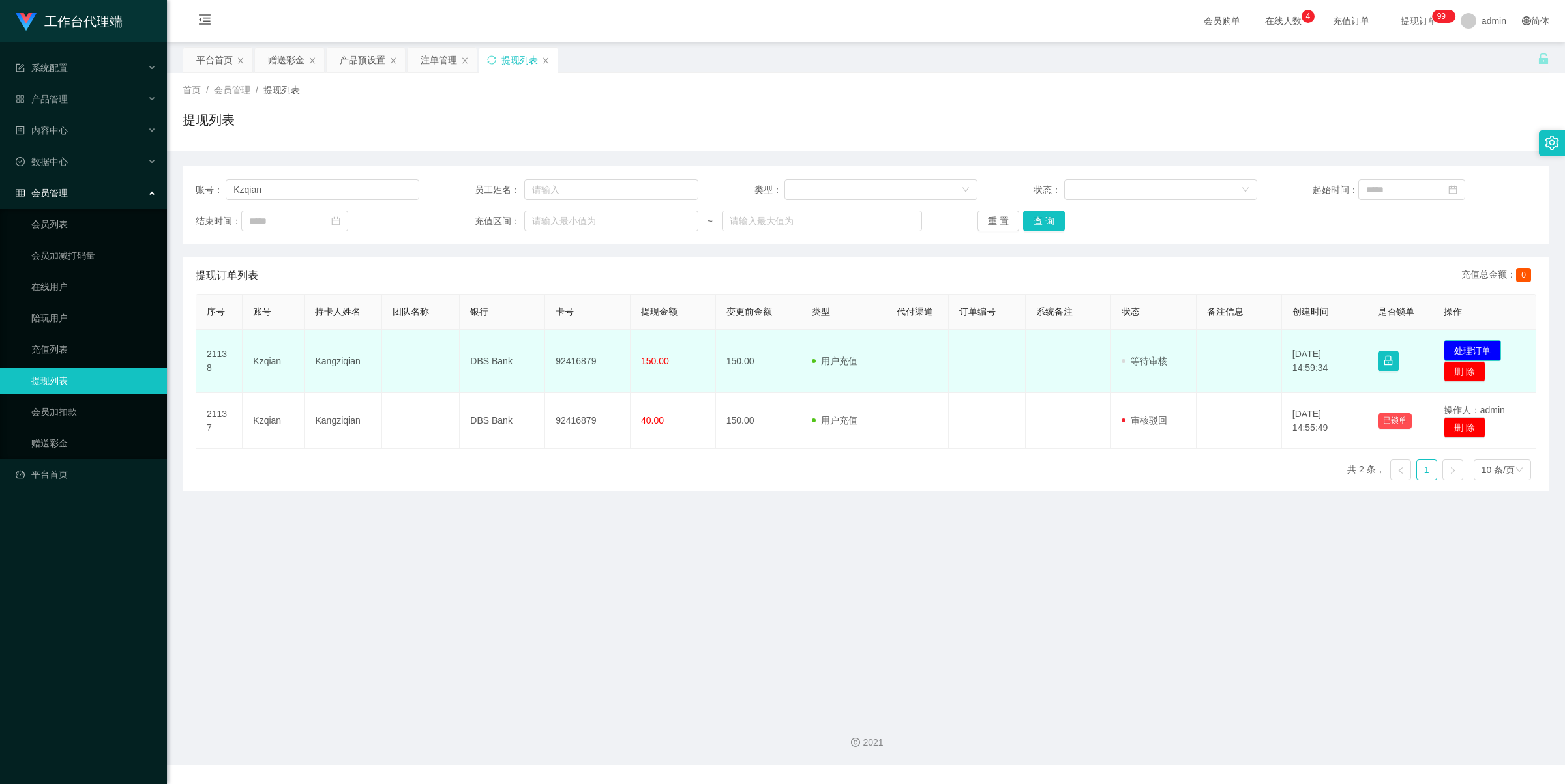
click at [1474, 352] on button "处理订单" at bounding box center [1473, 350] width 57 height 21
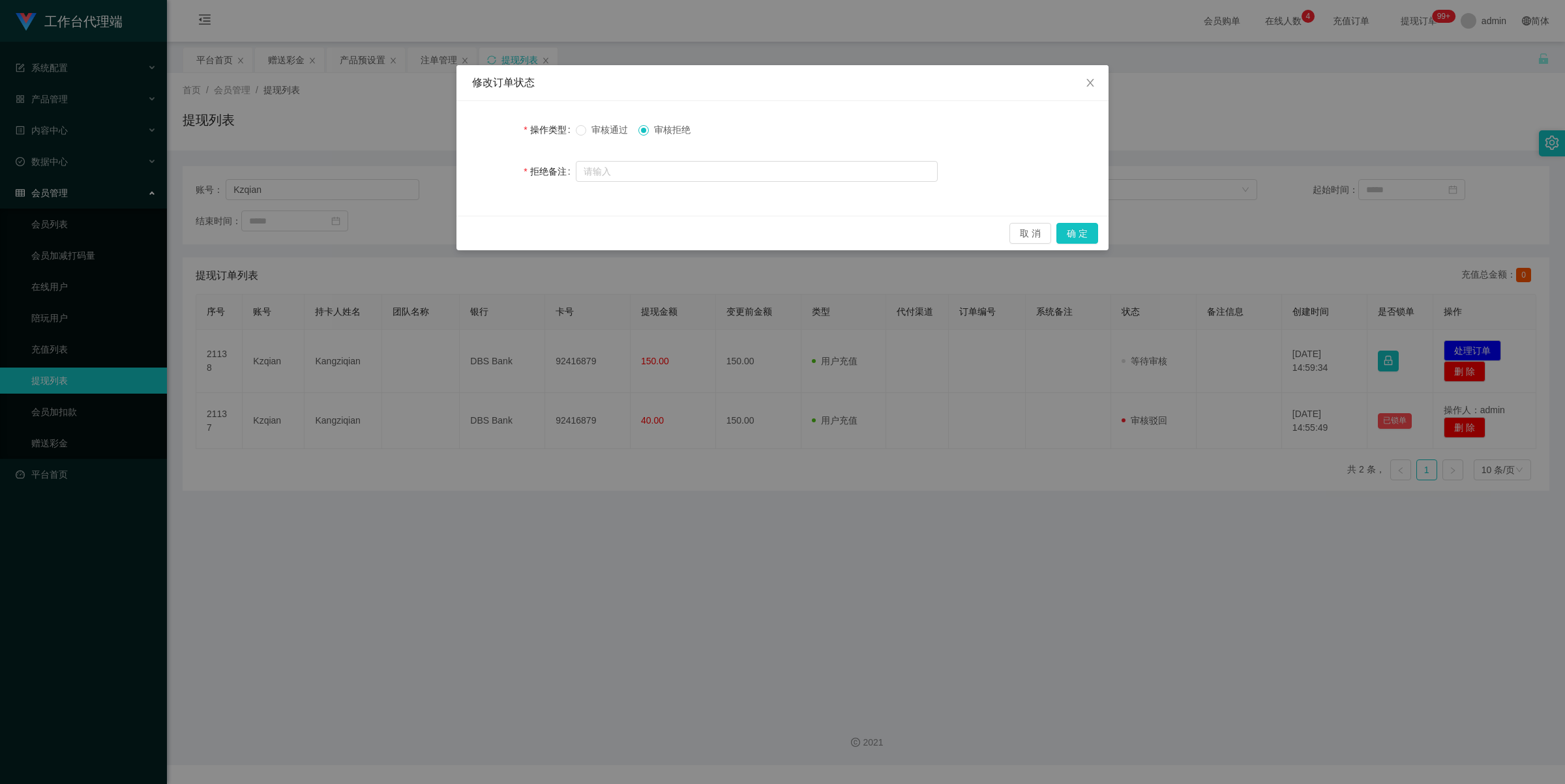
click at [587, 129] on span "审核通过" at bounding box center [610, 129] width 47 height 10
click at [1086, 233] on button "确 定" at bounding box center [1077, 233] width 42 height 21
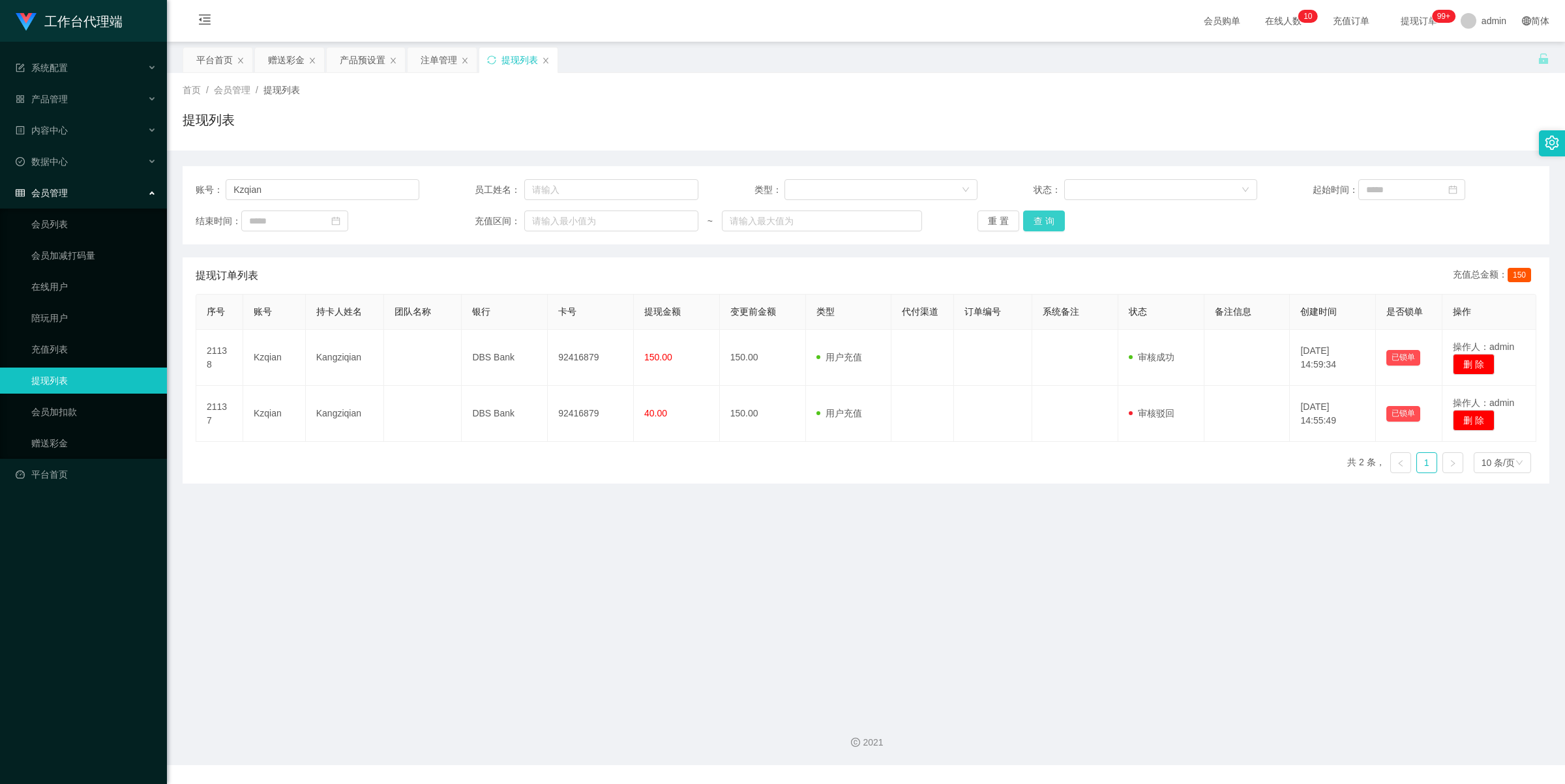
click at [1038, 221] on button "查 询" at bounding box center [1044, 220] width 42 height 21
click at [1037, 226] on button "查 询" at bounding box center [1044, 220] width 42 height 21
click at [294, 56] on div "赠送彩金" at bounding box center [286, 60] width 37 height 25
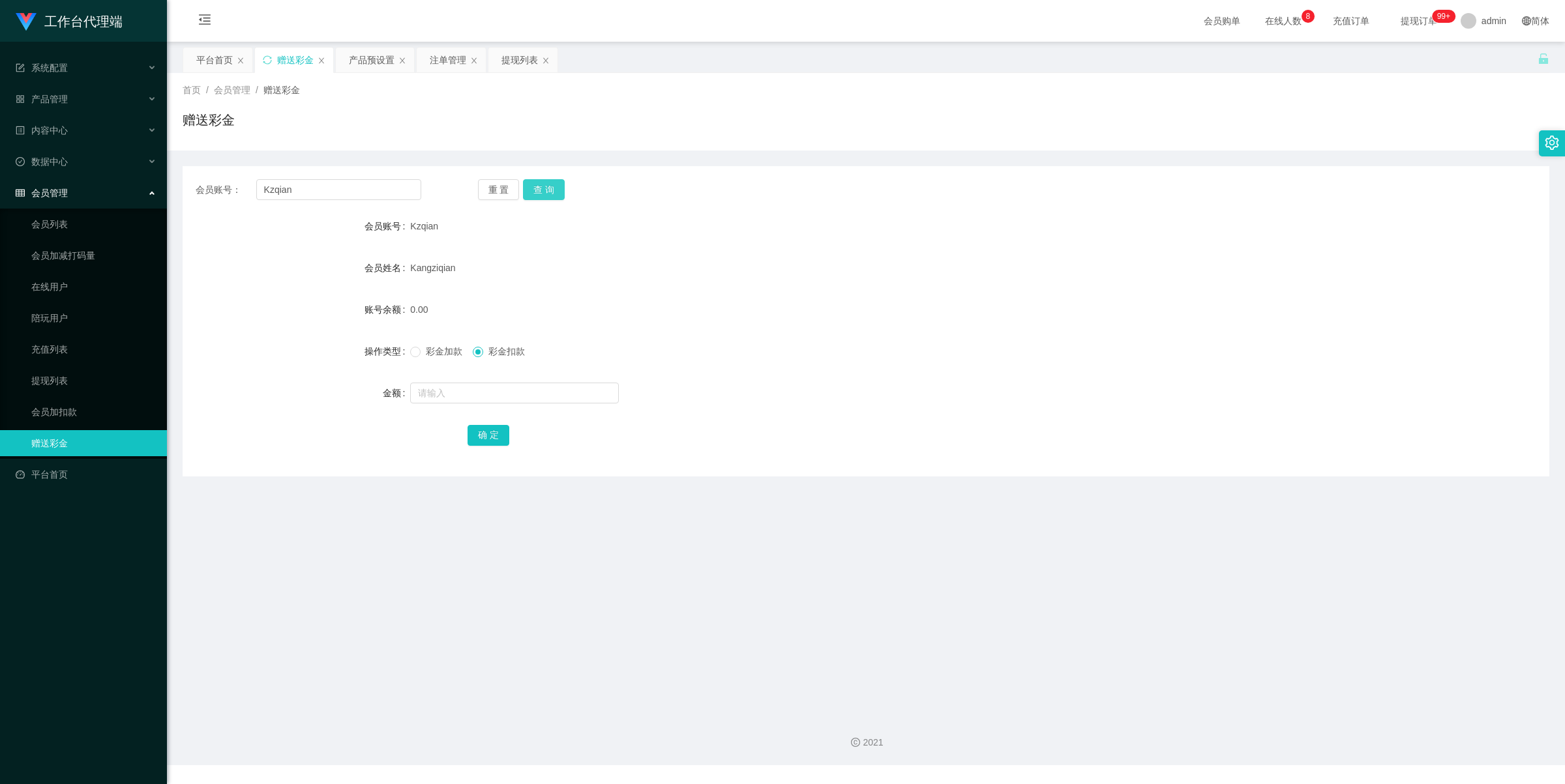
click at [546, 182] on button "查 询" at bounding box center [544, 189] width 42 height 21
click at [553, 185] on button "查 询" at bounding box center [544, 189] width 42 height 21
click at [356, 182] on input "Kzqian" at bounding box center [339, 189] width 165 height 21
click at [335, 193] on input "Kzqian" at bounding box center [339, 189] width 165 height 21
click at [346, 193] on input "Kzqian" at bounding box center [339, 189] width 165 height 21
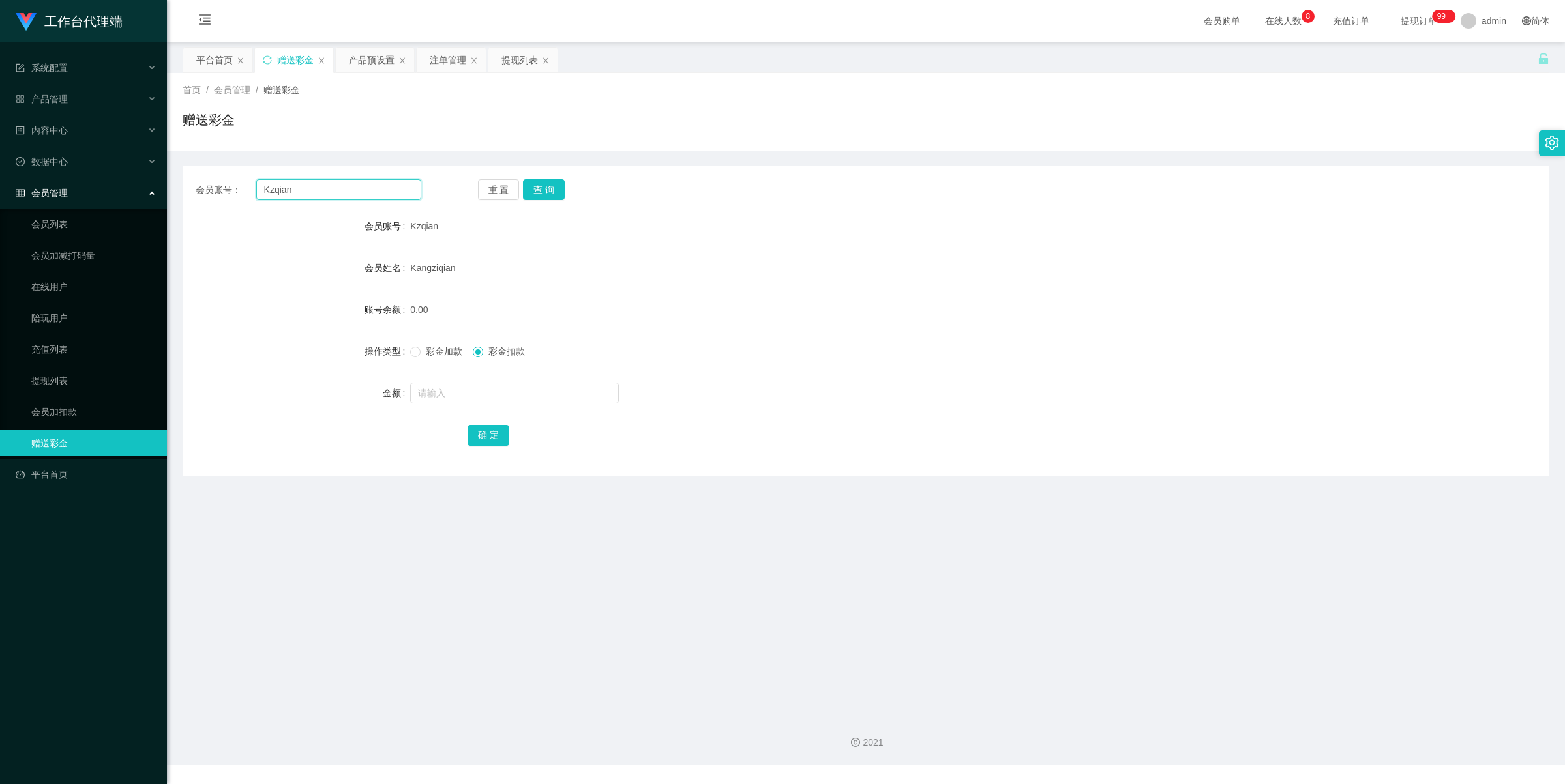
click at [343, 193] on input "Kzqian" at bounding box center [339, 189] width 165 height 21
click at [520, 57] on div "提现列表" at bounding box center [520, 60] width 37 height 25
